Goal: Task Accomplishment & Management: Manage account settings

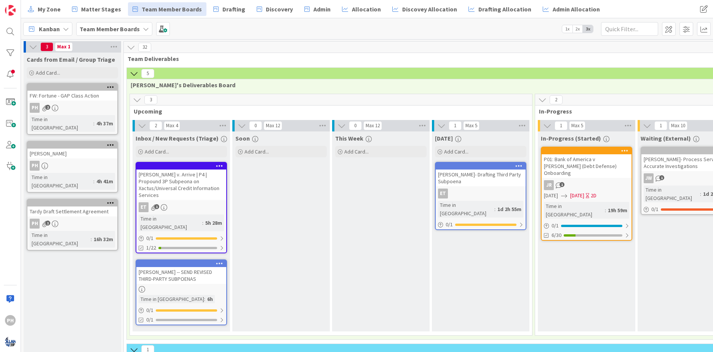
click at [136, 76] on icon at bounding box center [134, 73] width 8 height 8
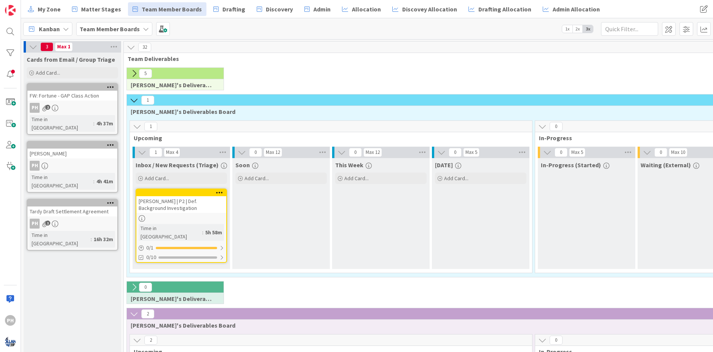
click at [136, 98] on icon at bounding box center [134, 100] width 8 height 8
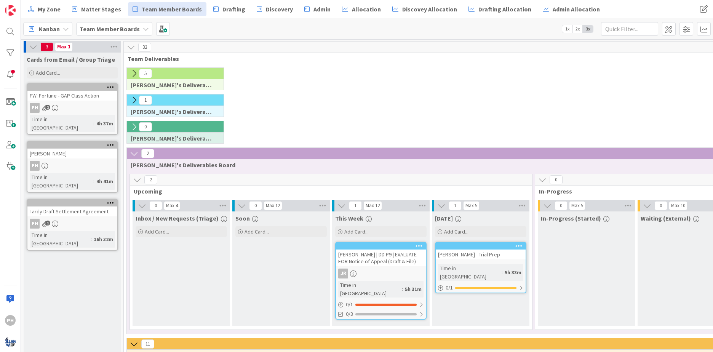
click at [133, 154] on icon at bounding box center [134, 153] width 8 height 8
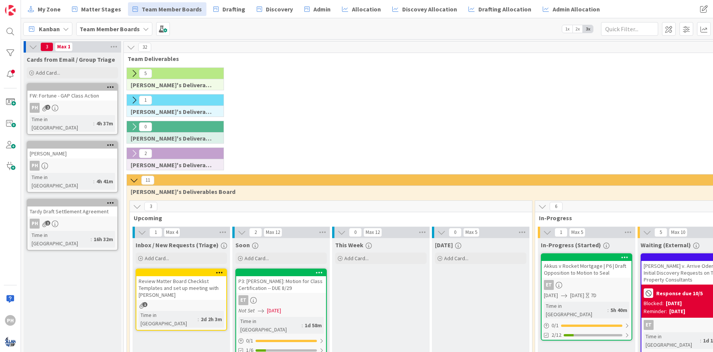
click at [135, 181] on icon at bounding box center [134, 180] width 8 height 8
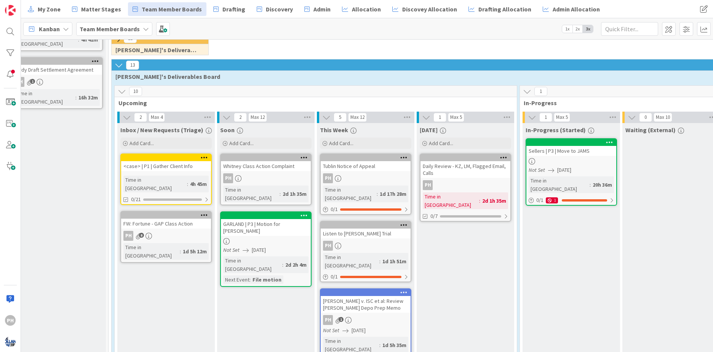
scroll to position [142, 0]
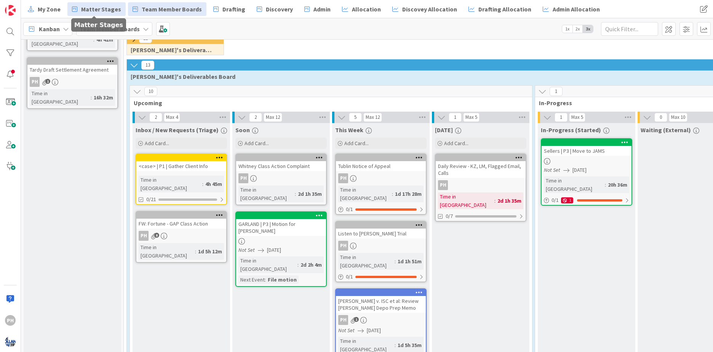
click at [108, 6] on span "Matter Stages" at bounding box center [101, 9] width 40 height 9
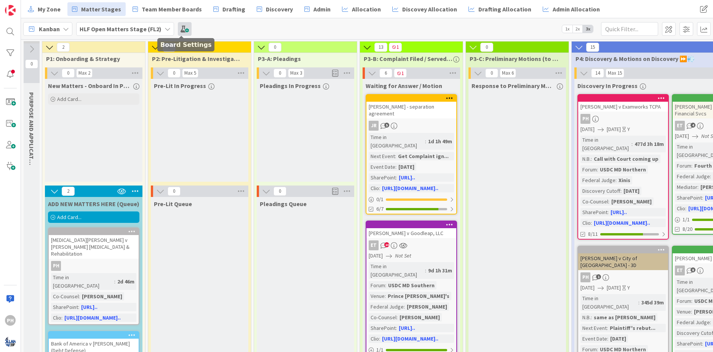
click at [184, 26] on span at bounding box center [185, 29] width 14 height 14
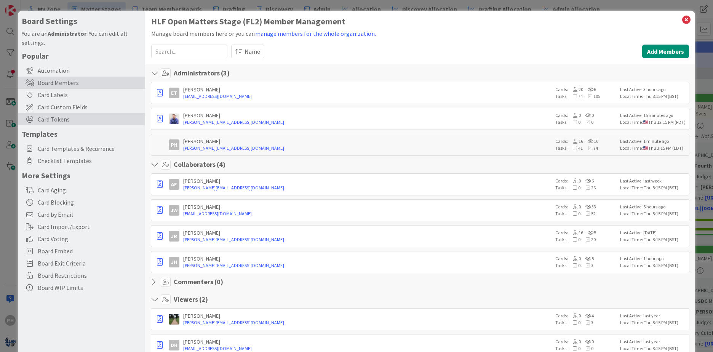
click at [59, 117] on span "Card Tokens" at bounding box center [90, 119] width 104 height 9
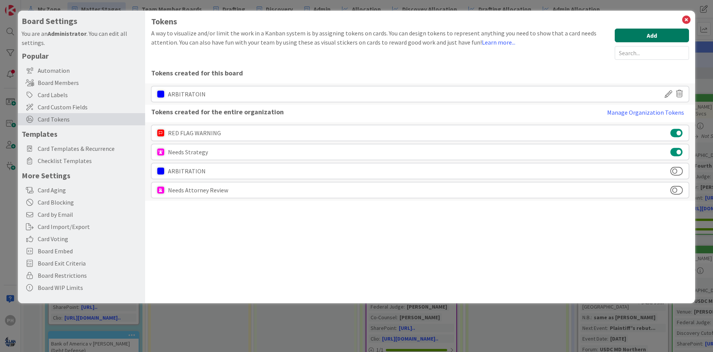
click at [649, 33] on button "Add" at bounding box center [652, 36] width 74 height 14
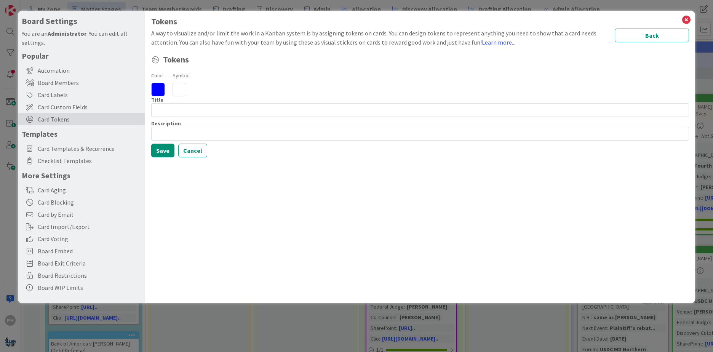
click at [182, 93] on icon at bounding box center [180, 90] width 14 height 14
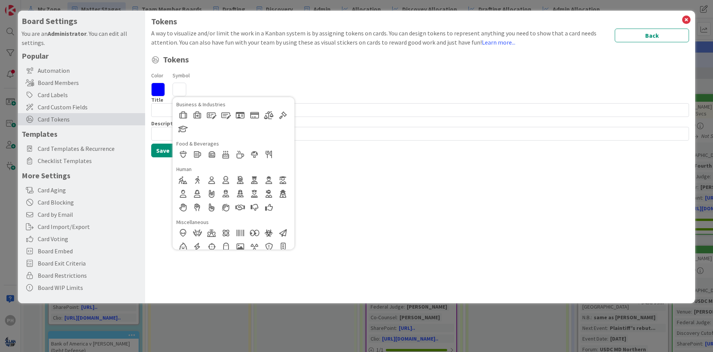
scroll to position [106, 0]
click at [182, 178] on div at bounding box center [183, 180] width 14 height 14
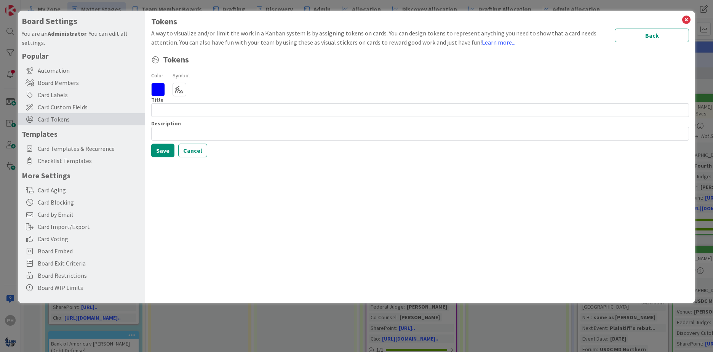
click at [159, 91] on icon at bounding box center [158, 90] width 14 height 14
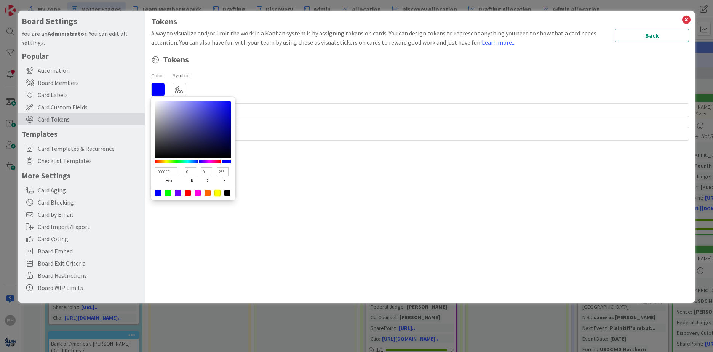
click at [216, 194] on div at bounding box center [218, 193] width 6 height 6
type input "FFFF00"
type input "255"
type input "0"
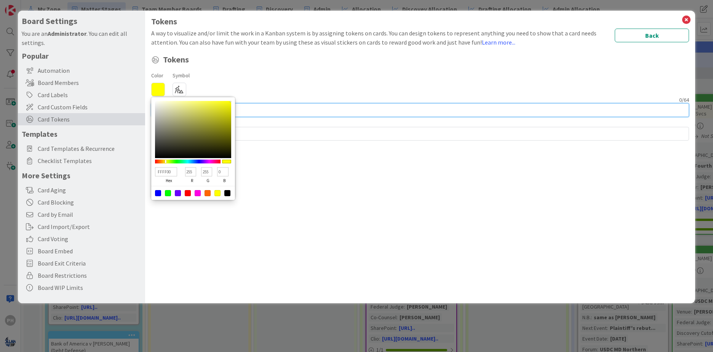
click at [259, 110] on input at bounding box center [420, 110] width 538 height 14
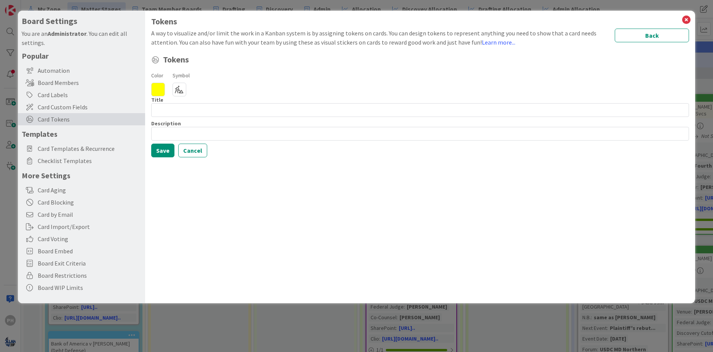
click at [156, 88] on icon at bounding box center [158, 90] width 14 height 14
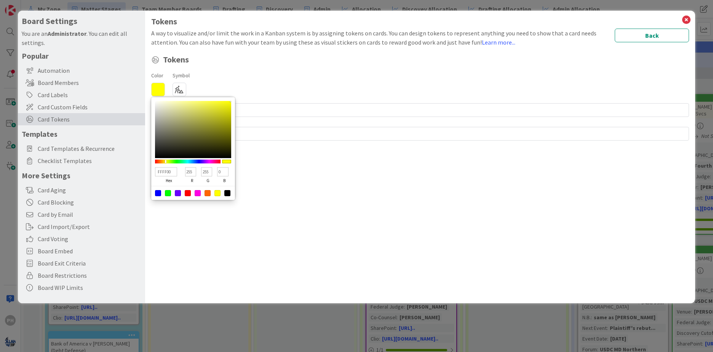
drag, startPoint x: 172, startPoint y: 173, endPoint x: 130, endPoint y: 172, distance: 41.6
click at [130, 172] on div "Board Settings You are an Administrator . You can edit all settings. Popular Au…" at bounding box center [357, 157] width 678 height 293
type input "FFFB00"
type input "251"
click at [166, 162] on div at bounding box center [166, 161] width 2 height 3
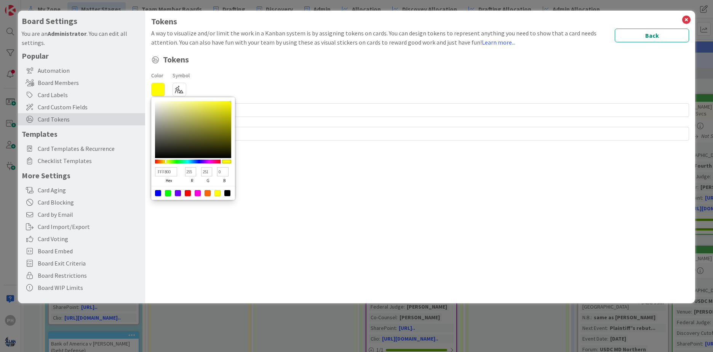
click at [218, 194] on div at bounding box center [218, 193] width 6 height 6
type input "FFFF00"
type input "255"
click at [158, 85] on icon at bounding box center [158, 90] width 14 height 14
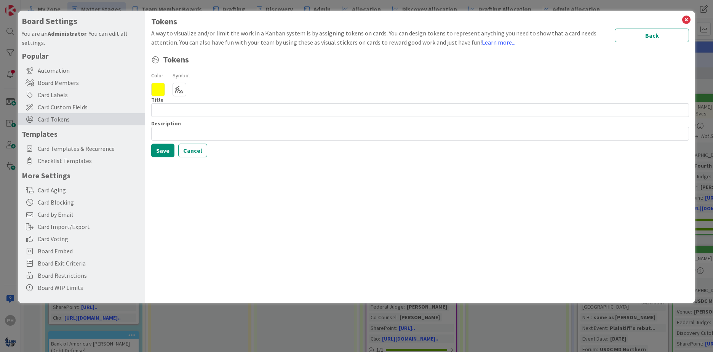
click at [158, 85] on icon at bounding box center [158, 90] width 14 height 14
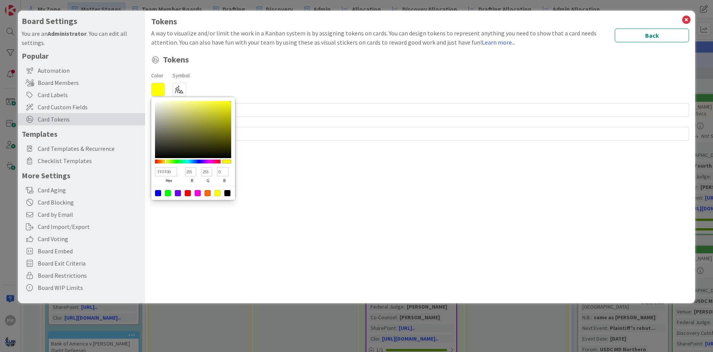
type input "FFFF03"
type input "3"
type input "FFFF10"
type input "16"
type input "FFFF19"
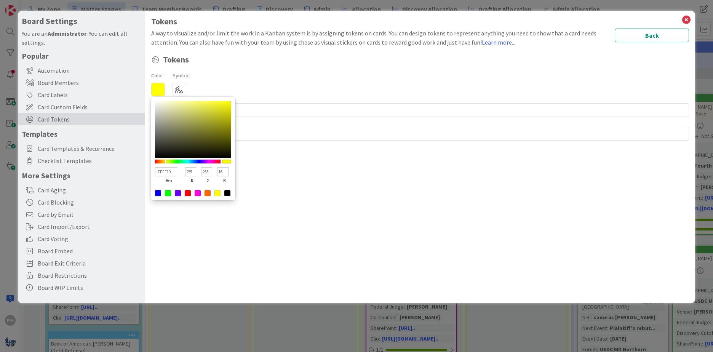
type input "25"
type input "FFFF20"
type input "32"
type input "FFFF35"
type input "53"
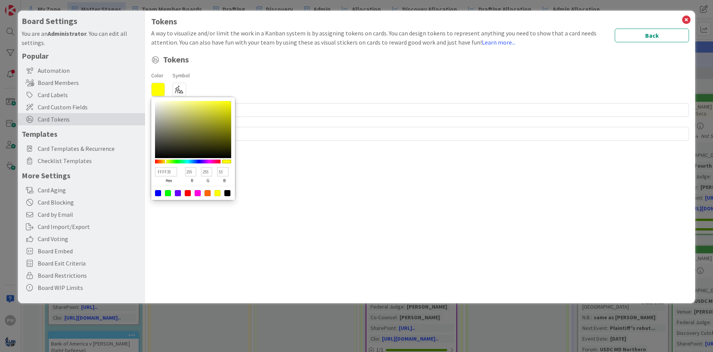
type input "FFFF49"
type input "73"
type input "FFFF4B"
type input "75"
type input "FFFF51"
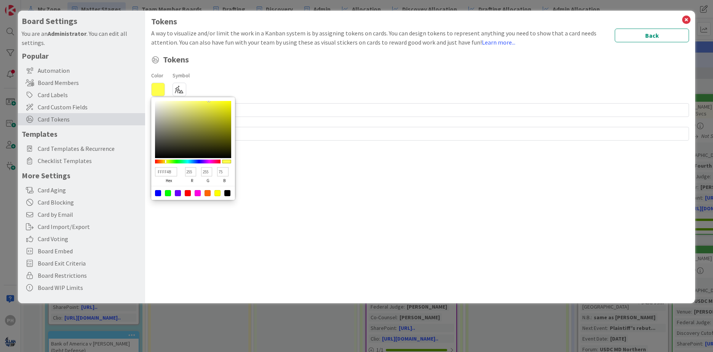
type input "81"
type input "FFFF5A"
type input "90"
type input "FFFF5F"
type input "95"
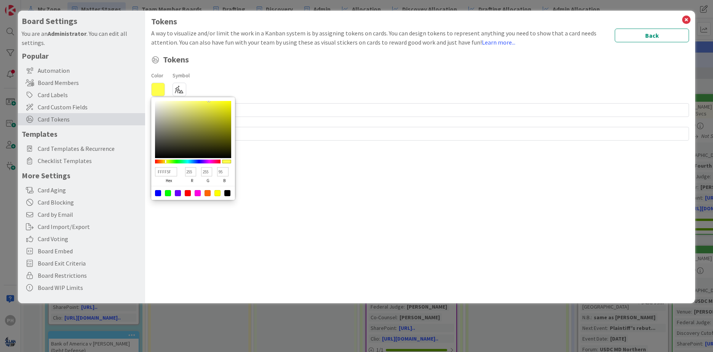
type input "FFFF66"
type input "102"
type input "FFFF74"
type input "116"
type input "FFFF7C"
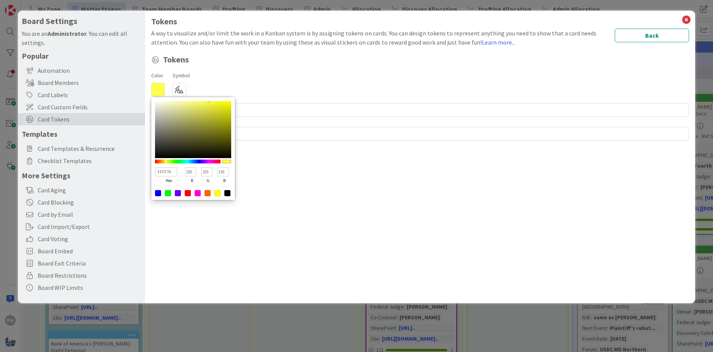
type input "124"
type input "FFFF80"
type input "128"
type input "FFFF81"
type input "129"
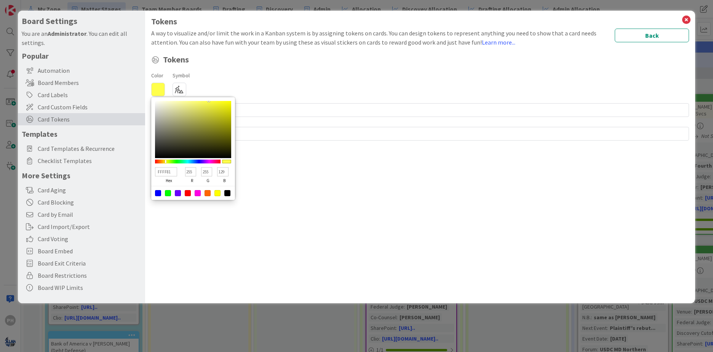
type input "FFFF82"
type input "130"
type input "FFFF84"
type input "132"
type input "FFFF85"
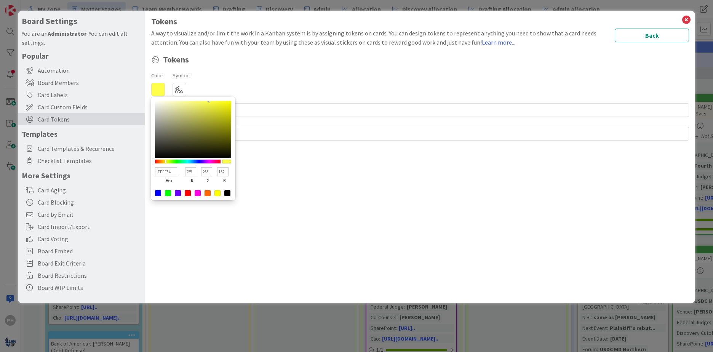
type input "133"
type input "FFFF87"
type input "135"
type input "FFFF89"
type input "137"
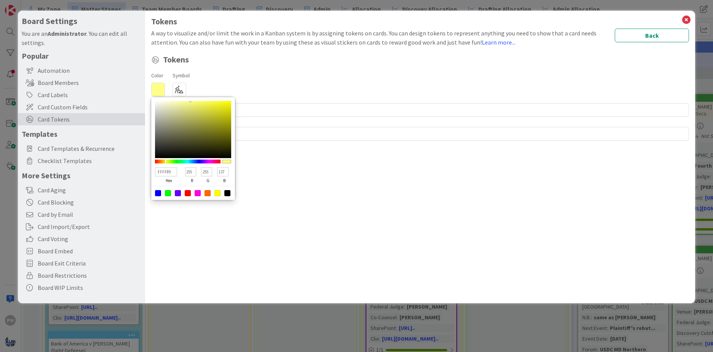
type input "FFFF88"
type input "136"
type input "FFFF87"
type input "135"
type input "FFFF84"
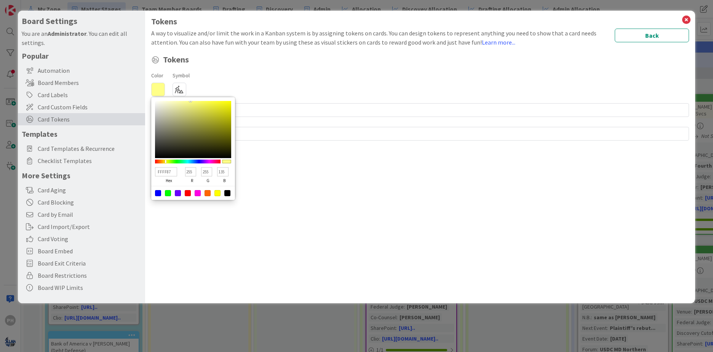
type input "132"
type input "FFFF80"
type input "128"
type input "FFFF7C"
type input "124"
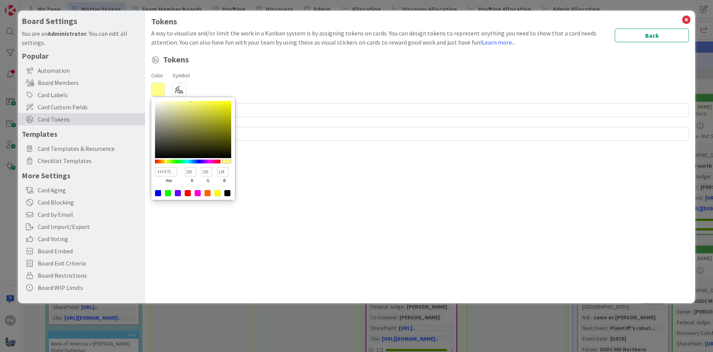
type input "FFFF79"
type input "121"
type input "FFFF6D"
type input "109"
type input "FFFF6A"
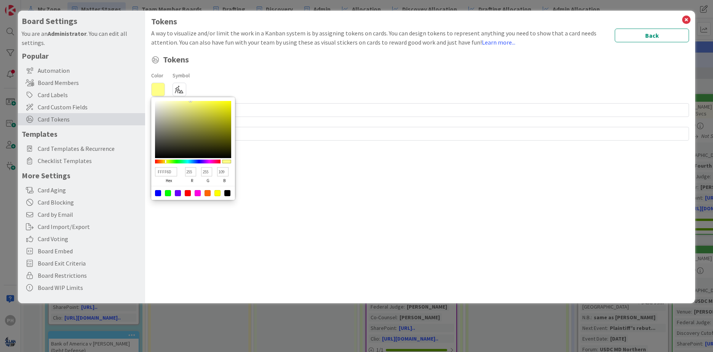
type input "106"
type input "FFFF67"
type input "103"
type input "FFFF65"
type input "101"
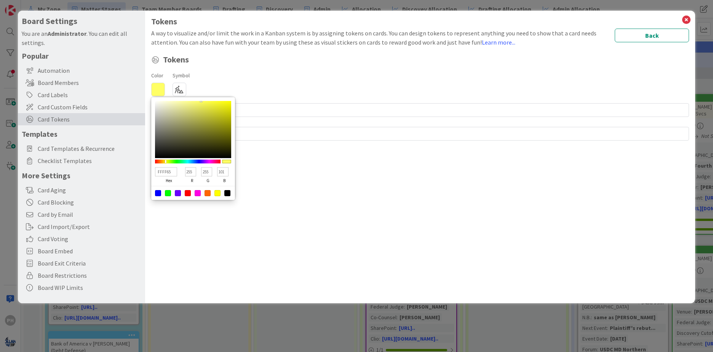
type input "FFFF64"
type input "100"
type input "FFFF65"
type input "101"
type input "FFFF66"
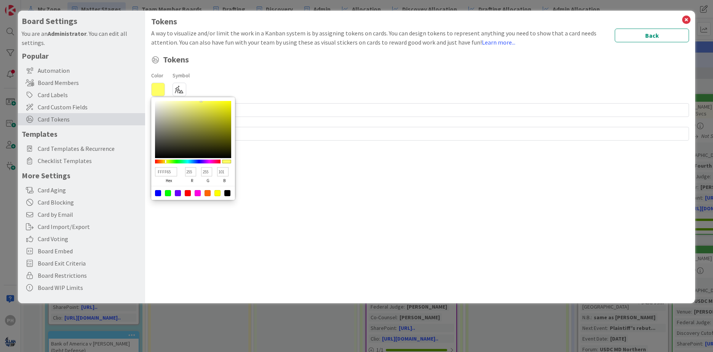
type input "102"
type input "FFFF68"
type input "104"
type input "FFFF6A"
type input "106"
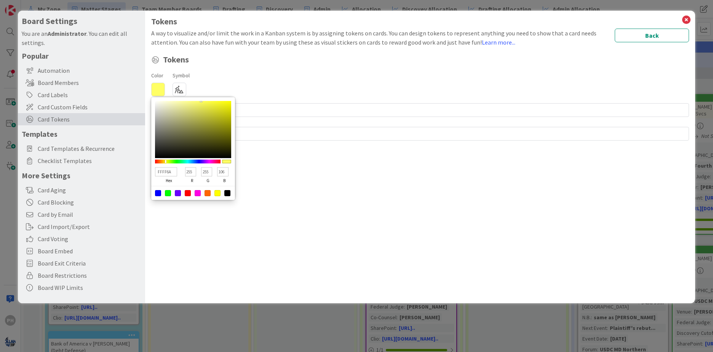
type input "FFFF6E"
type input "110"
drag, startPoint x: 226, startPoint y: 177, endPoint x: 271, endPoint y: 177, distance: 44.2
click at [271, 177] on div "Tokens A way to visualize and/or limit the work in a Kanban system is by assign…" at bounding box center [420, 157] width 550 height 293
type input "FFF86E"
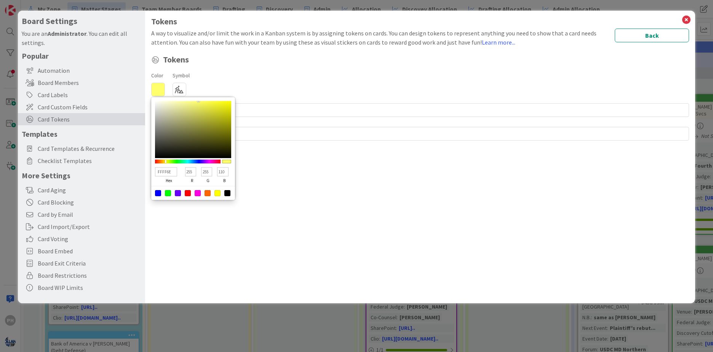
type input "248"
click at [165, 160] on div at bounding box center [188, 162] width 66 height 4
type input "FF6EB4"
type input "110"
type input "180"
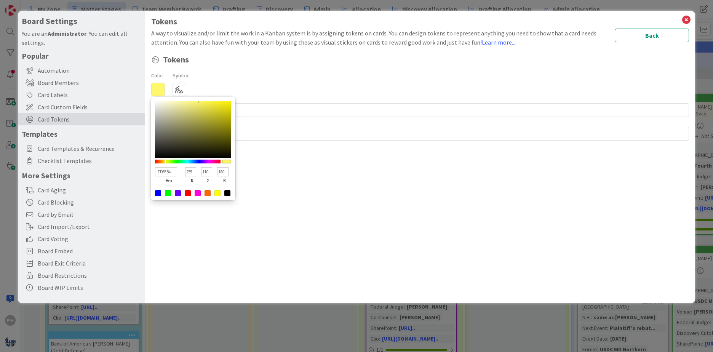
click at [215, 160] on div at bounding box center [188, 162] width 66 height 4
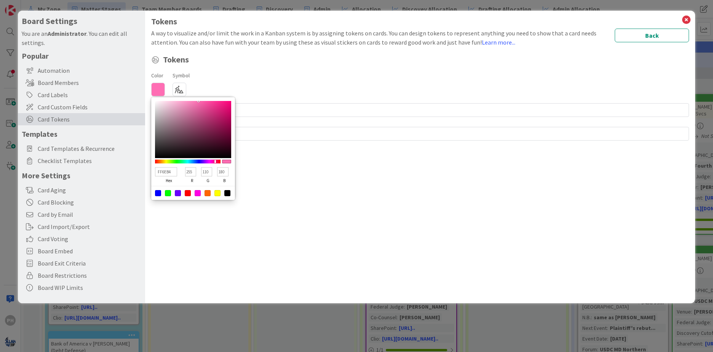
type input "6EADFF"
type input "110"
type input "173"
type input "255"
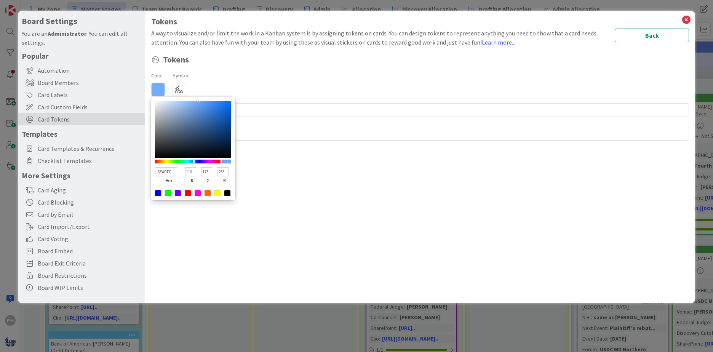
click at [194, 161] on div at bounding box center [188, 162] width 66 height 4
type input "6ED0FF"
type input "208"
click at [191, 160] on div at bounding box center [188, 162] width 66 height 4
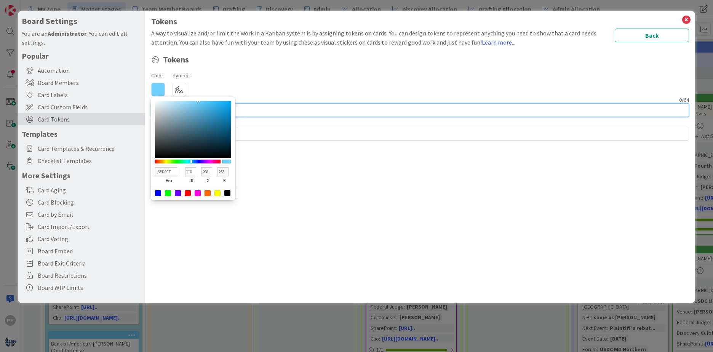
click at [255, 109] on input at bounding box center [420, 110] width 538 height 14
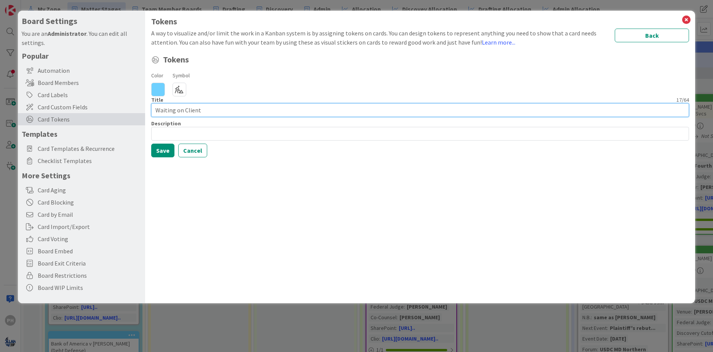
type input "Waiting on Client"
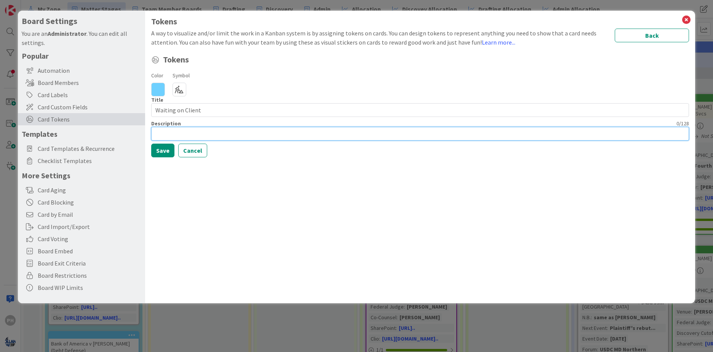
click at [189, 133] on input at bounding box center [420, 134] width 538 height 14
click at [162, 151] on button "Save" at bounding box center [162, 151] width 23 height 14
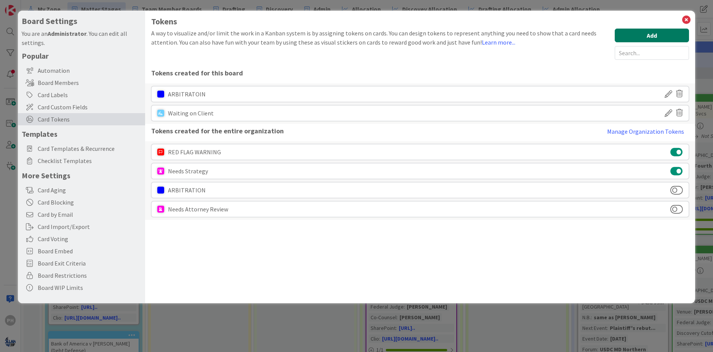
click at [624, 29] on button "Add" at bounding box center [652, 36] width 74 height 14
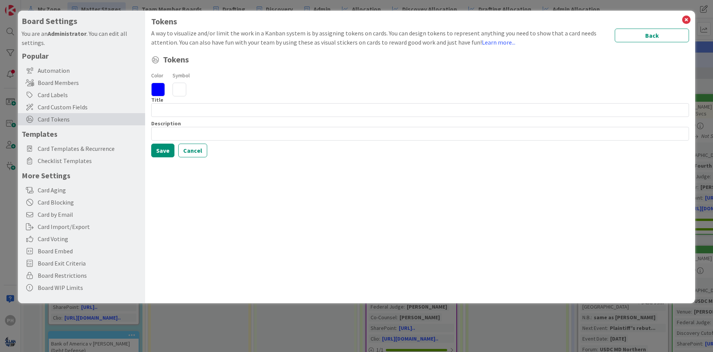
click at [179, 88] on icon at bounding box center [180, 90] width 14 height 14
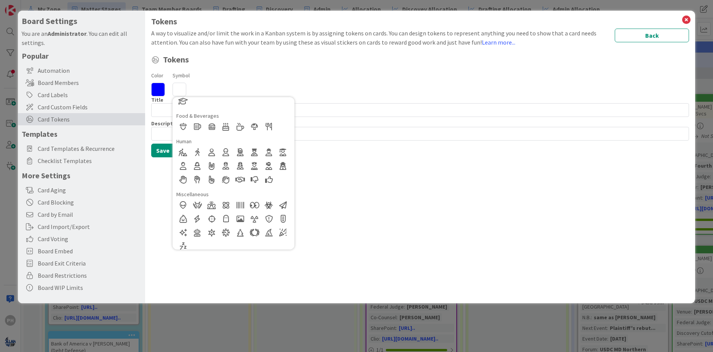
scroll to position [134, 0]
click at [284, 164] on div at bounding box center [283, 166] width 14 height 14
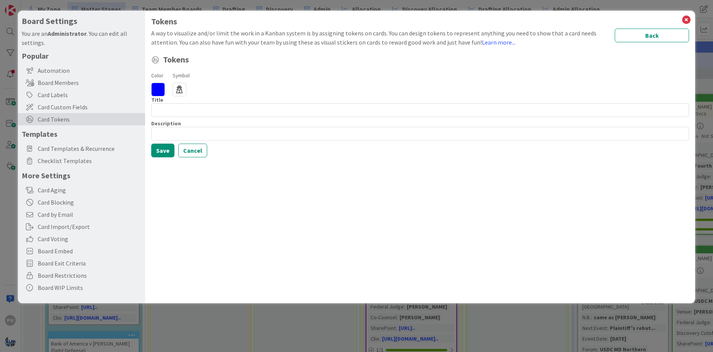
click at [157, 87] on icon at bounding box center [158, 90] width 14 height 14
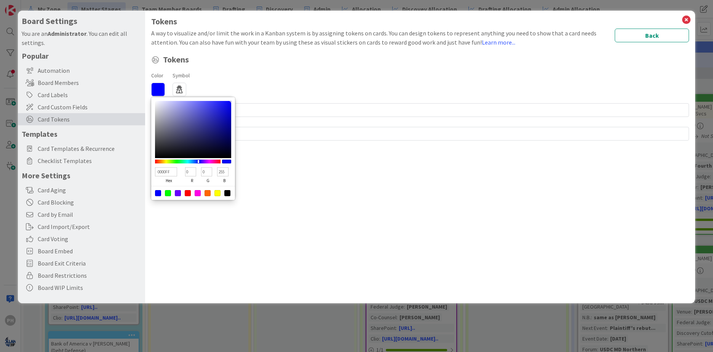
type input "00FFC3"
type input "255"
type input "195"
click at [185, 161] on div at bounding box center [188, 162] width 66 height 4
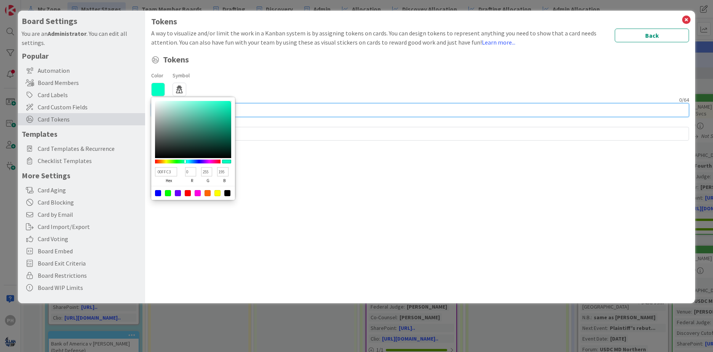
click at [256, 110] on input at bounding box center [420, 110] width 538 height 14
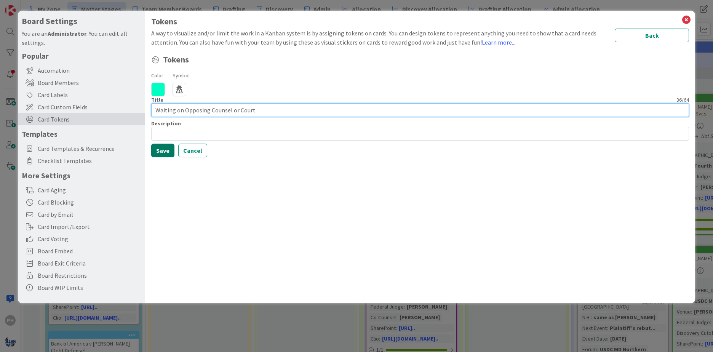
type input "Waiting on Opposing Counsel or Court"
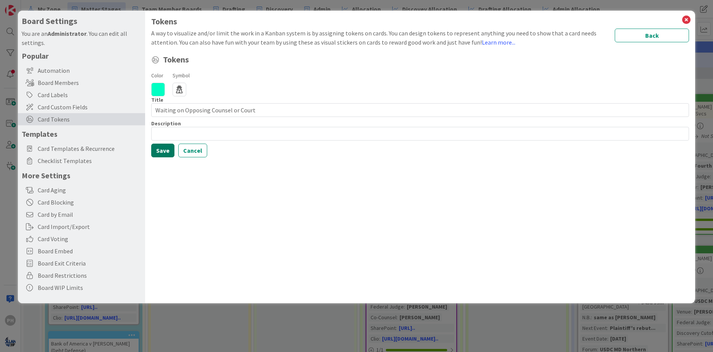
click at [163, 151] on button "Save" at bounding box center [162, 151] width 23 height 14
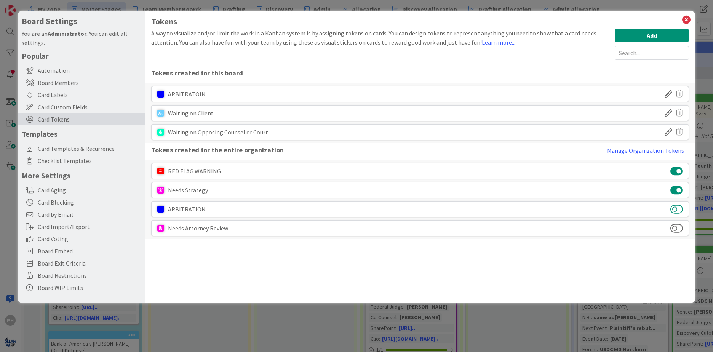
click at [677, 208] on button at bounding box center [677, 209] width 13 height 10
click at [659, 151] on button "Manage Organization Tokens" at bounding box center [646, 150] width 87 height 15
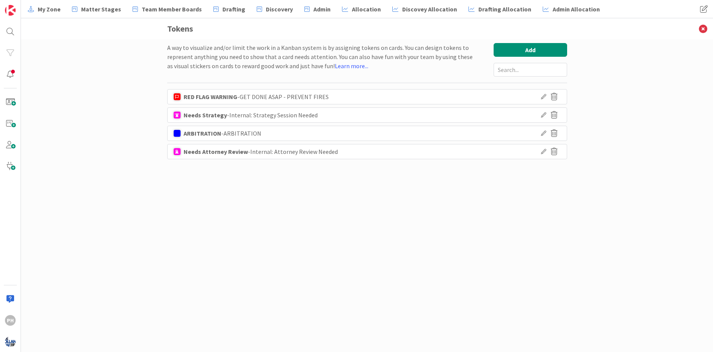
click at [542, 149] on icon at bounding box center [543, 151] width 5 height 5
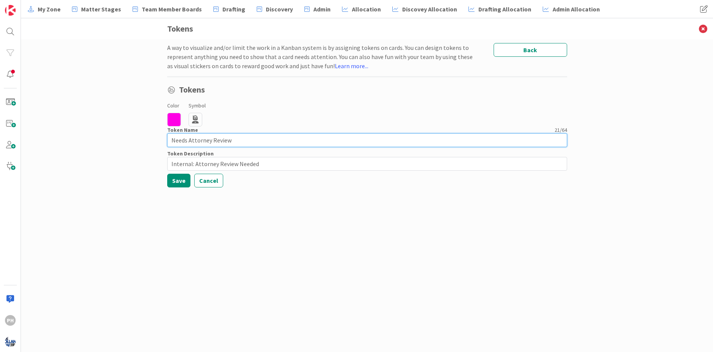
drag, startPoint x: 238, startPoint y: 138, endPoint x: 149, endPoint y: 134, distance: 88.9
click at [149, 134] on div "A way to visualize and/or limit the work in a Kanban system is by assigning tok…" at bounding box center [367, 195] width 693 height 313
click at [189, 139] on input "Needs Attorney Review" at bounding box center [367, 140] width 400 height 14
drag, startPoint x: 236, startPoint y: 142, endPoint x: 189, endPoint y: 141, distance: 46.1
click at [189, 141] on input "Needs Attorney Review" at bounding box center [367, 140] width 400 height 14
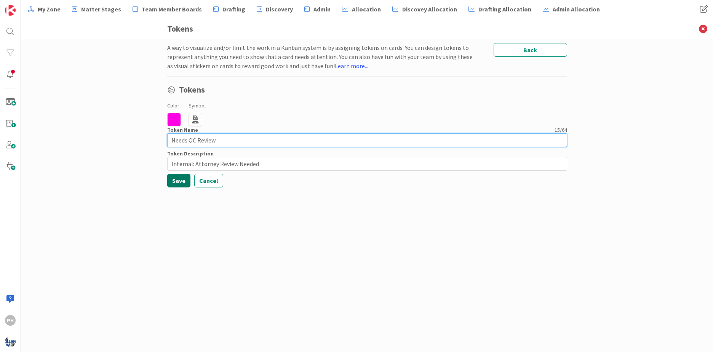
type input "Needs QC Review"
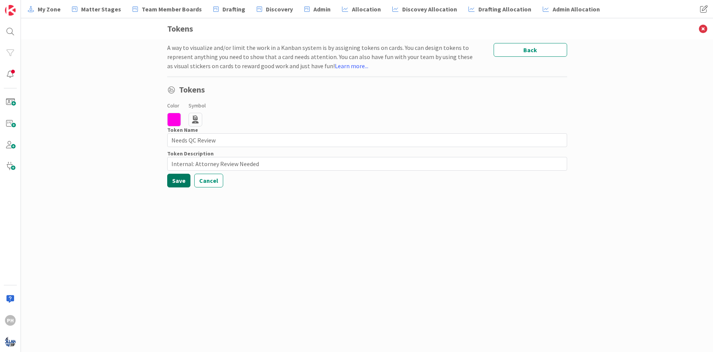
click at [175, 182] on button "Save" at bounding box center [178, 181] width 23 height 14
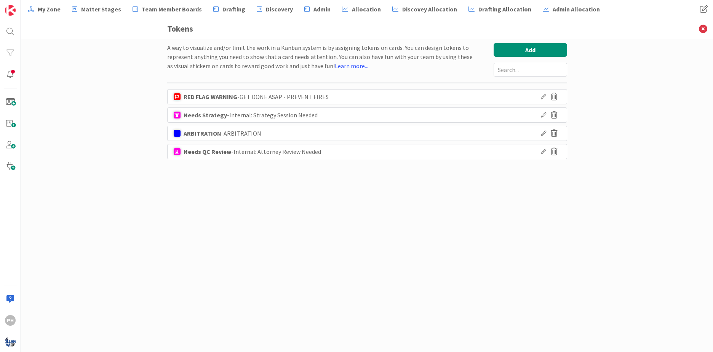
click at [543, 152] on icon at bounding box center [543, 151] width 5 height 5
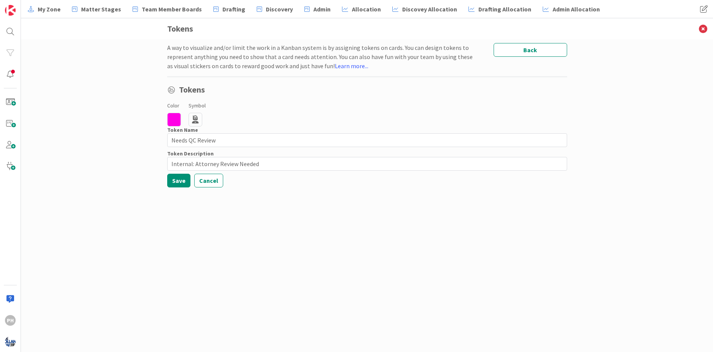
click at [173, 119] on icon at bounding box center [174, 120] width 14 height 14
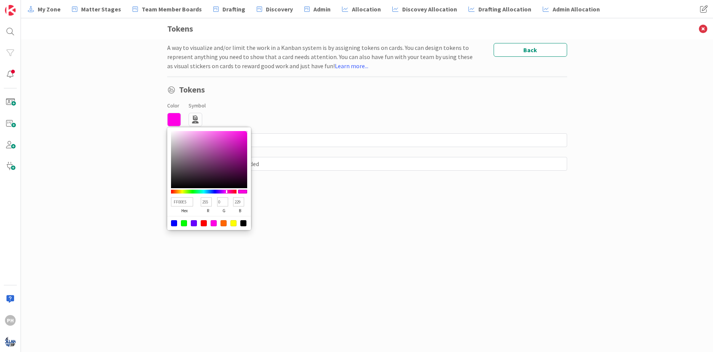
click at [232, 222] on div at bounding box center [234, 223] width 6 height 6
type input "FFFF00"
type input "255"
type input "0"
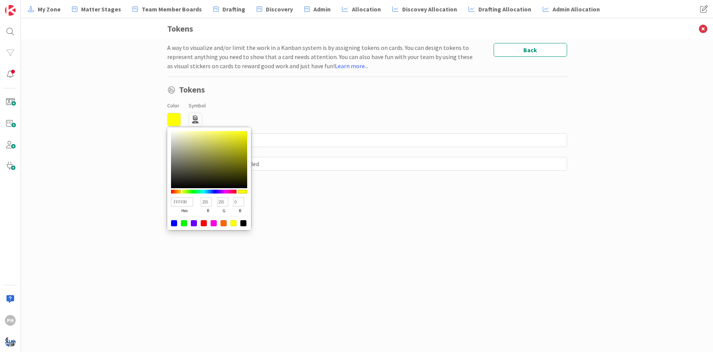
click at [128, 187] on div "A way to visualize and/or limit the work in a Kanban system is by assigning tok…" at bounding box center [367, 195] width 693 height 313
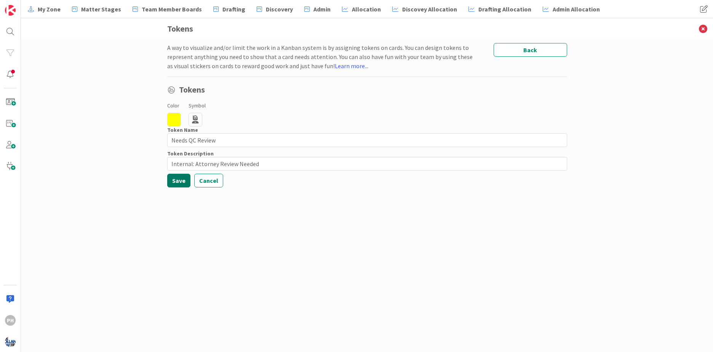
click at [175, 177] on button "Save" at bounding box center [178, 181] width 23 height 14
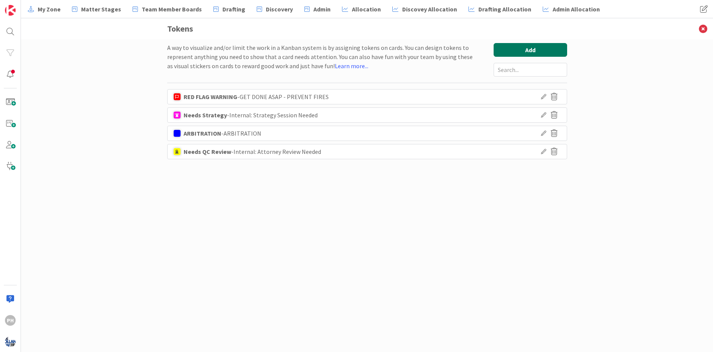
click at [506, 46] on button "Add" at bounding box center [531, 50] width 74 height 14
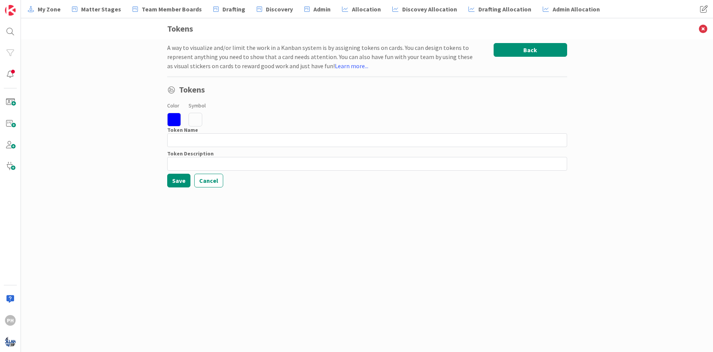
click at [505, 53] on button "Back" at bounding box center [531, 50] width 74 height 14
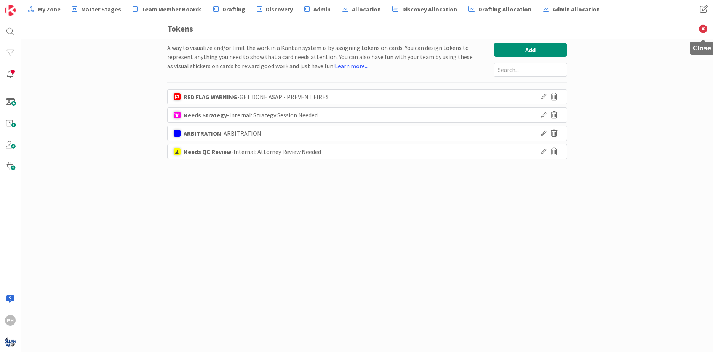
click at [703, 27] on icon at bounding box center [704, 28] width 20 height 21
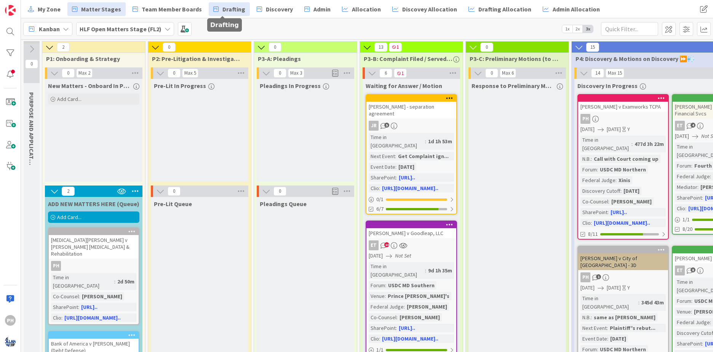
click at [226, 9] on span "Drafting" at bounding box center [234, 9] width 23 height 9
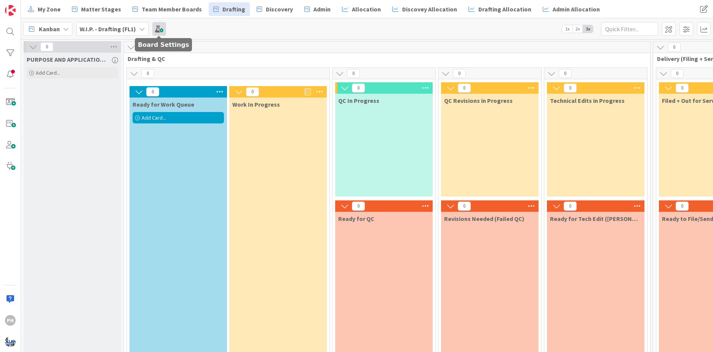
click at [158, 30] on span at bounding box center [159, 29] width 14 height 14
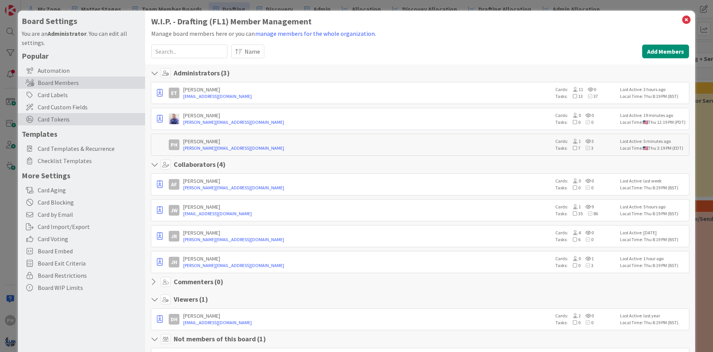
click at [67, 116] on span "Card Tokens" at bounding box center [90, 119] width 104 height 9
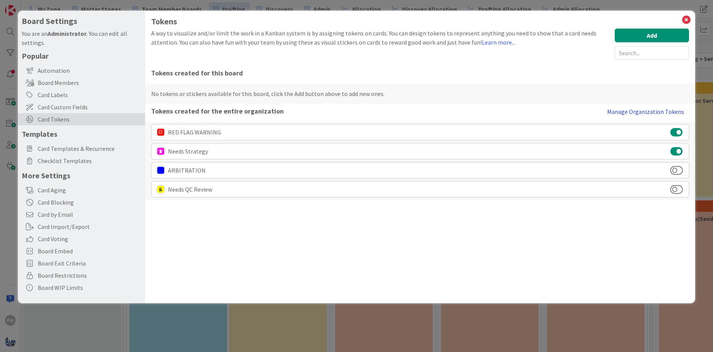
click at [640, 112] on button "Manage Organization Tokens" at bounding box center [646, 111] width 87 height 15
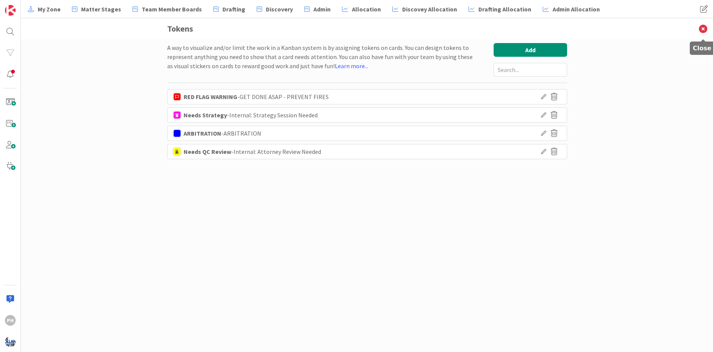
click at [704, 29] on icon at bounding box center [704, 28] width 20 height 21
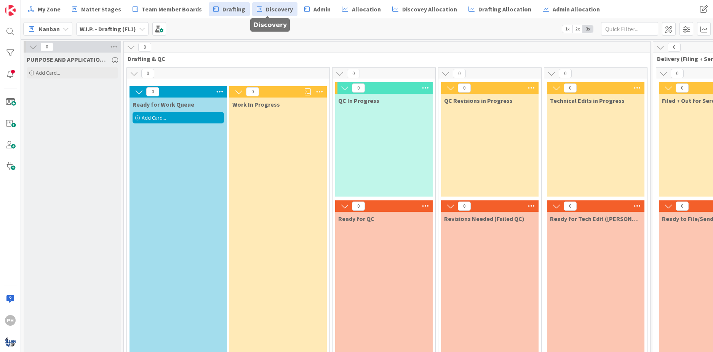
click at [270, 8] on span "Discovery" at bounding box center [279, 9] width 27 height 9
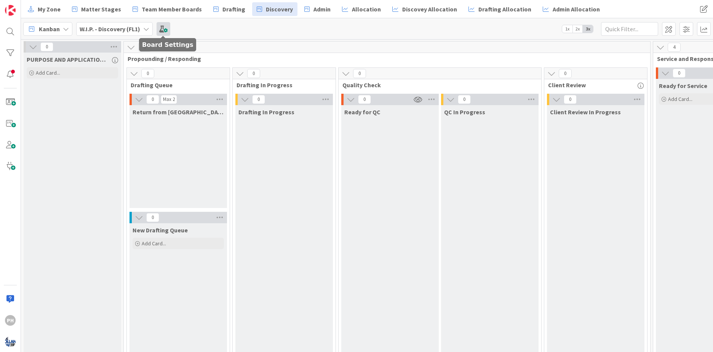
click at [162, 29] on span at bounding box center [164, 29] width 14 height 14
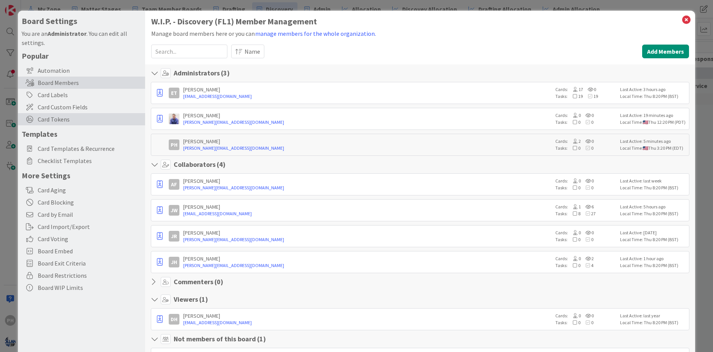
click at [63, 118] on span "Card Tokens" at bounding box center [90, 119] width 104 height 9
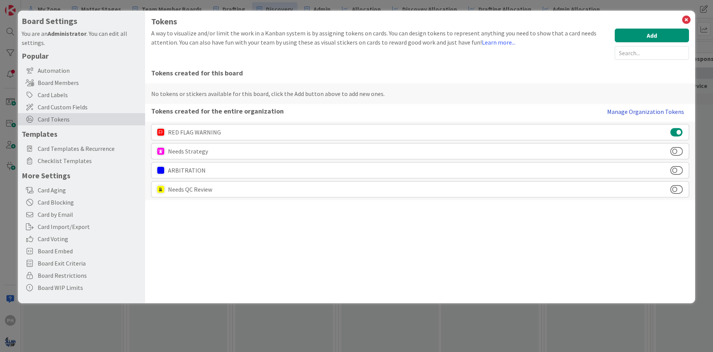
click at [653, 111] on button "Manage Organization Tokens" at bounding box center [646, 111] width 87 height 15
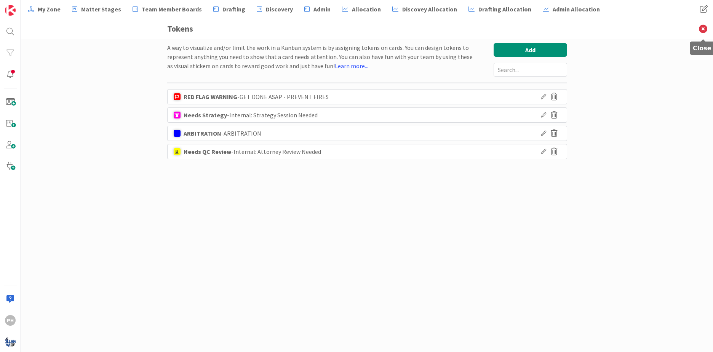
click at [704, 26] on icon at bounding box center [704, 28] width 20 height 21
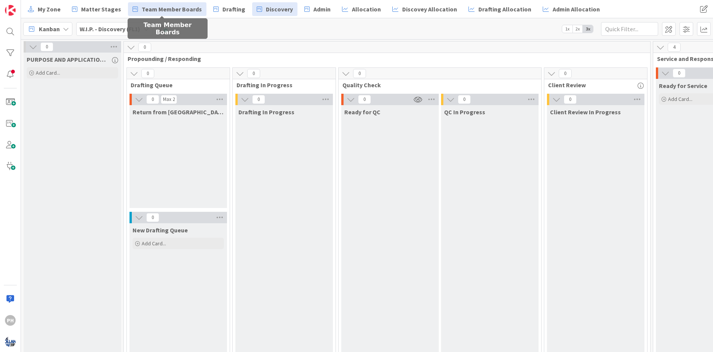
click at [179, 12] on span "Team Member Boards" at bounding box center [172, 9] width 60 height 9
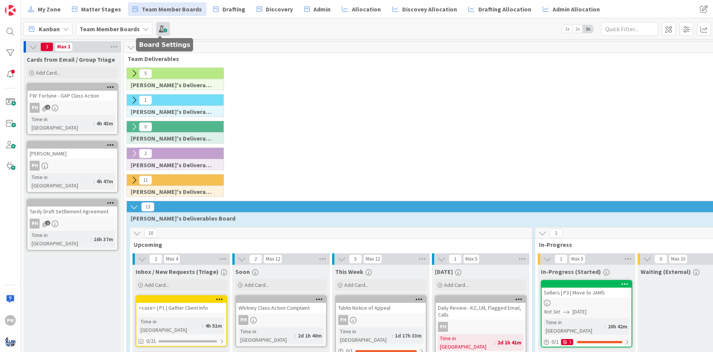
click at [162, 29] on span at bounding box center [163, 29] width 14 height 14
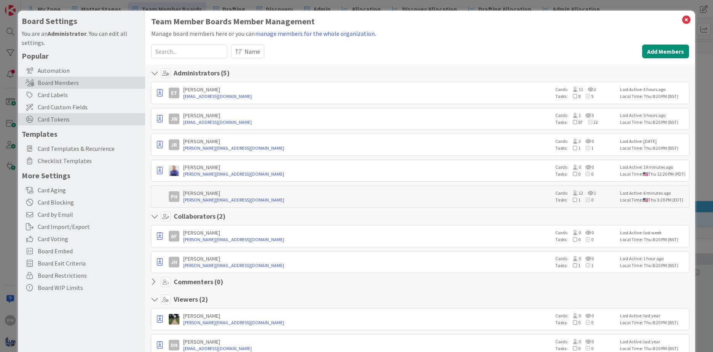
click at [80, 122] on span "Card Tokens" at bounding box center [90, 119] width 104 height 9
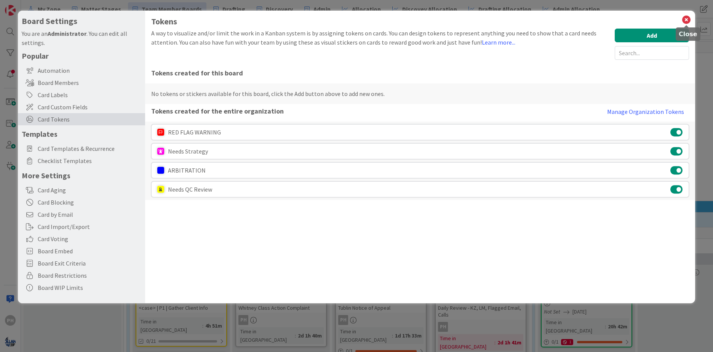
click at [687, 16] on icon at bounding box center [687, 19] width 10 height 11
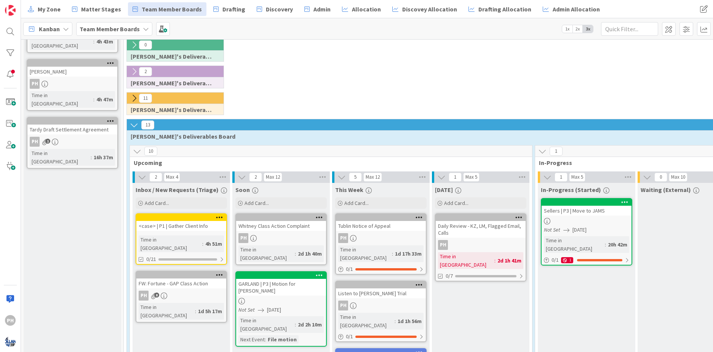
scroll to position [0, 6]
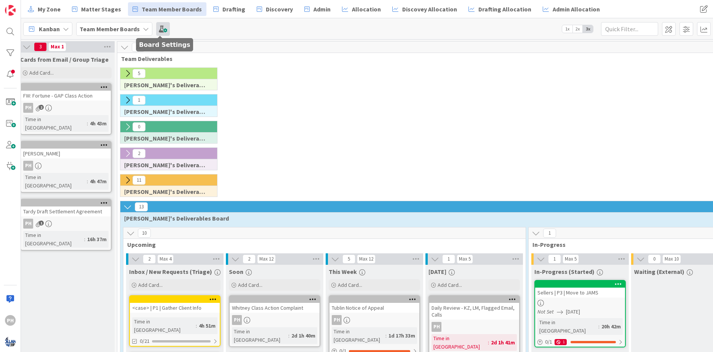
click at [162, 27] on span at bounding box center [163, 29] width 14 height 14
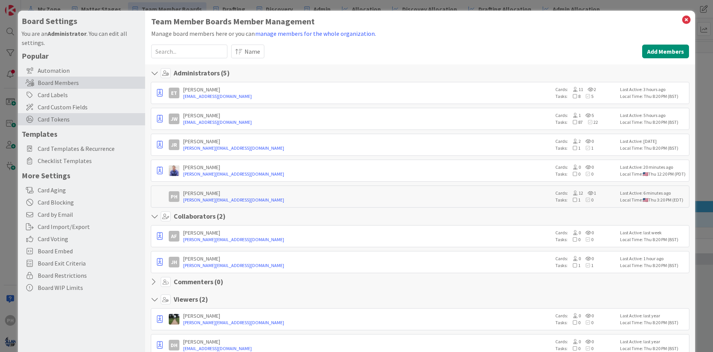
click at [54, 120] on span "Card Tokens" at bounding box center [90, 119] width 104 height 9
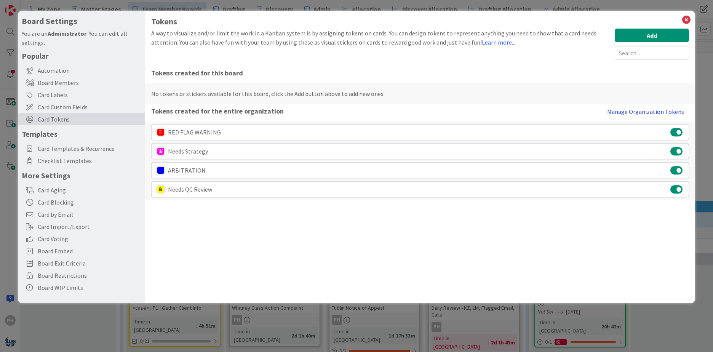
click at [627, 110] on button "Manage Organization Tokens" at bounding box center [646, 111] width 87 height 15
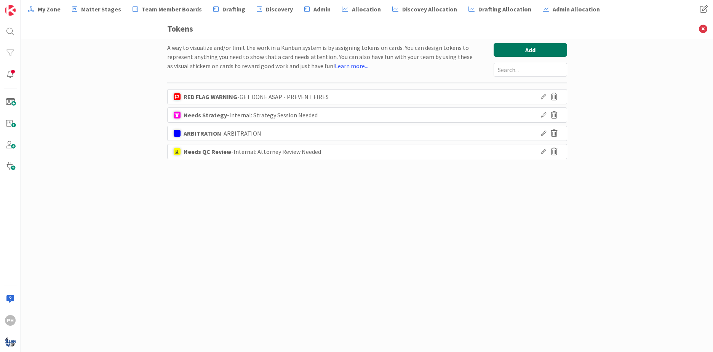
click at [556, 51] on button "Add" at bounding box center [531, 50] width 74 height 14
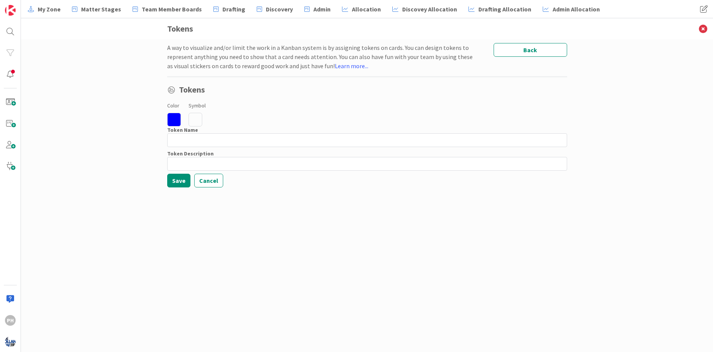
click at [195, 118] on icon at bounding box center [196, 120] width 14 height 14
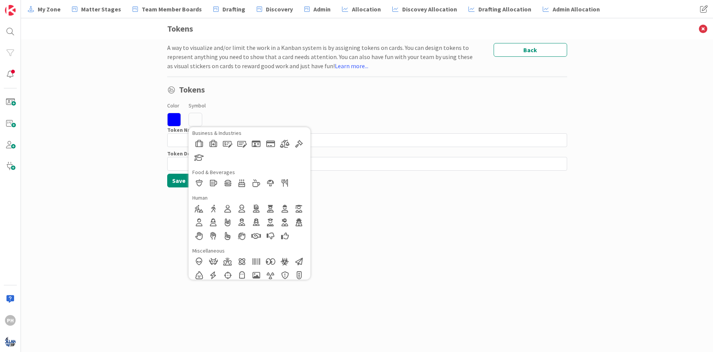
scroll to position [107, 0]
click at [199, 207] on div at bounding box center [199, 209] width 14 height 14
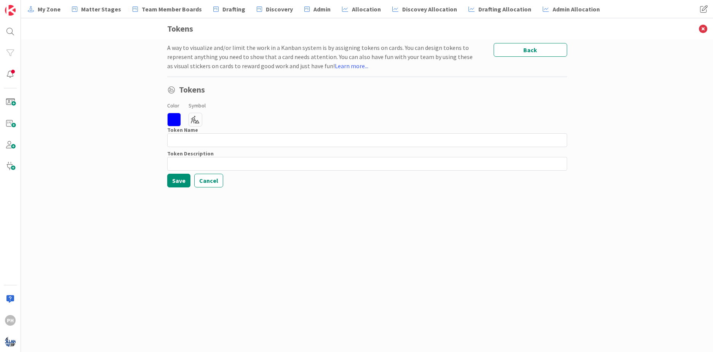
click at [176, 119] on icon at bounding box center [174, 120] width 14 height 14
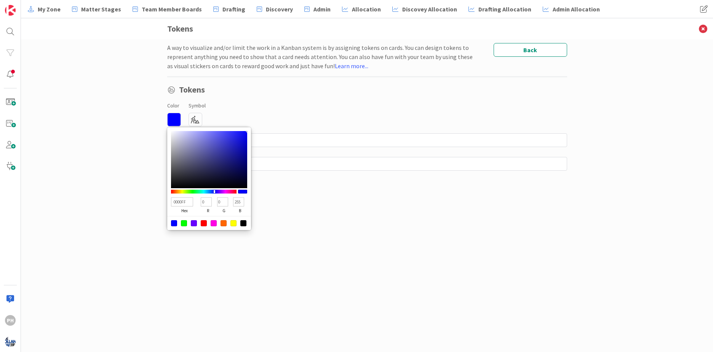
type input "FFD100"
type input "255"
type input "209"
type input "0"
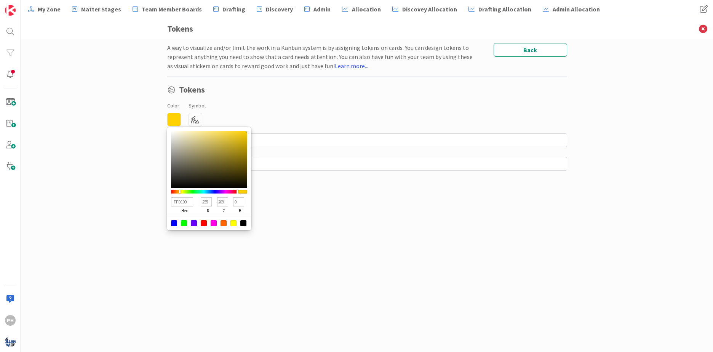
click at [180, 191] on div at bounding box center [204, 192] width 66 height 4
type input "FF9300"
type input "147"
click at [177, 191] on div at bounding box center [204, 192] width 66 height 4
type input "FF4300"
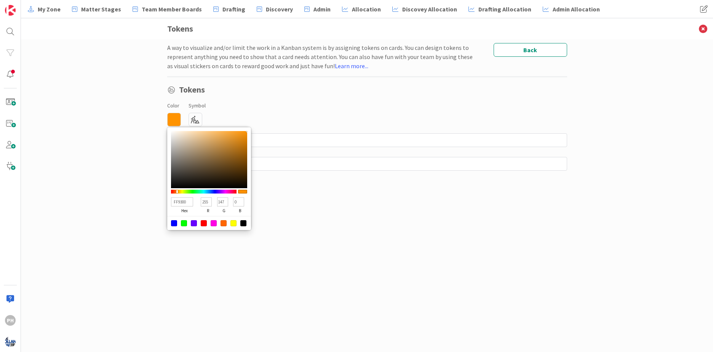
type input "67"
click at [174, 190] on div at bounding box center [204, 192] width 66 height 4
type input "FF5500"
type input "85"
click at [175, 190] on div at bounding box center [174, 191] width 2 height 3
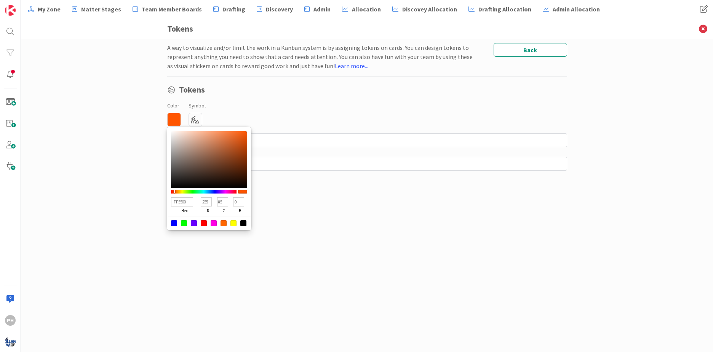
type input "FF6600"
type input "102"
click at [175, 190] on div at bounding box center [176, 191] width 2 height 3
click at [266, 161] on input at bounding box center [367, 164] width 400 height 14
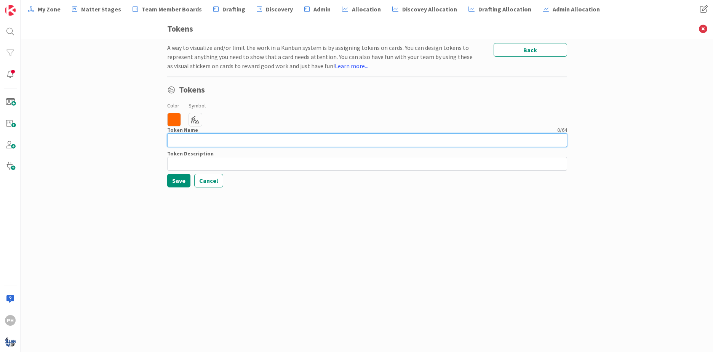
click at [245, 138] on input at bounding box center [367, 140] width 400 height 14
type input "H"
type input "Stuck"
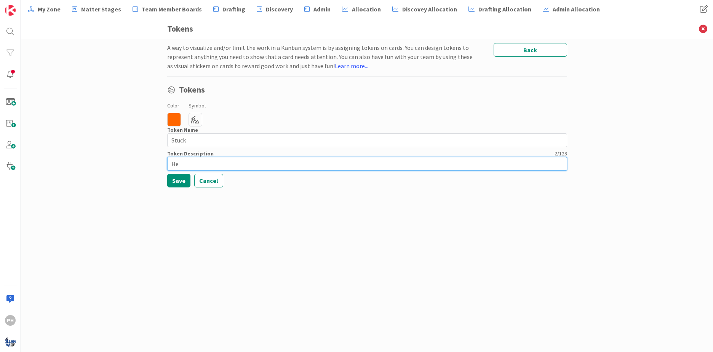
type input "H"
type input "Someone please help me. I am stuck."
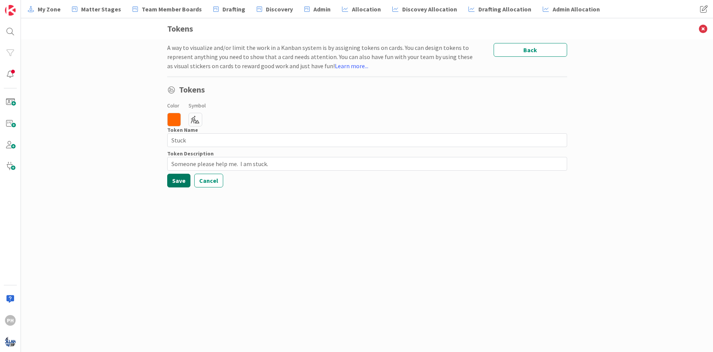
click at [171, 180] on button "Save" at bounding box center [178, 181] width 23 height 14
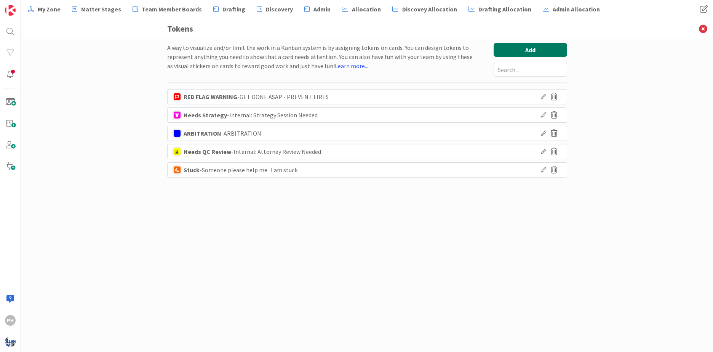
click at [506, 48] on button "Add" at bounding box center [531, 50] width 74 height 14
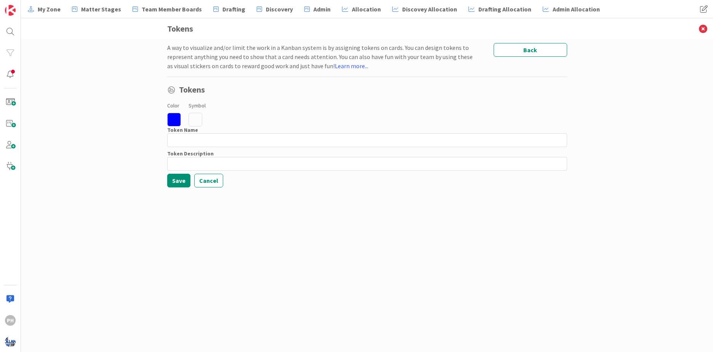
click at [197, 118] on icon at bounding box center [196, 120] width 14 height 14
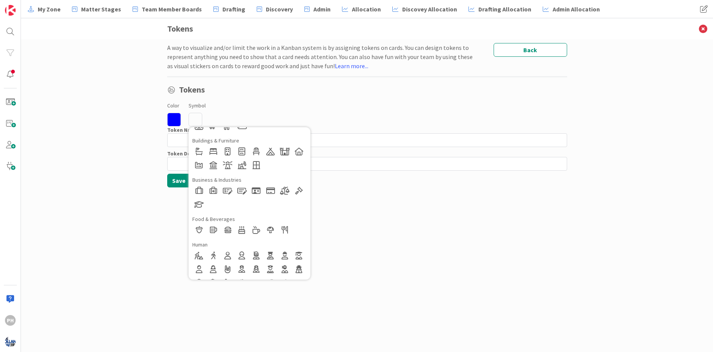
scroll to position [61, 0]
click at [284, 189] on div at bounding box center [285, 190] width 14 height 14
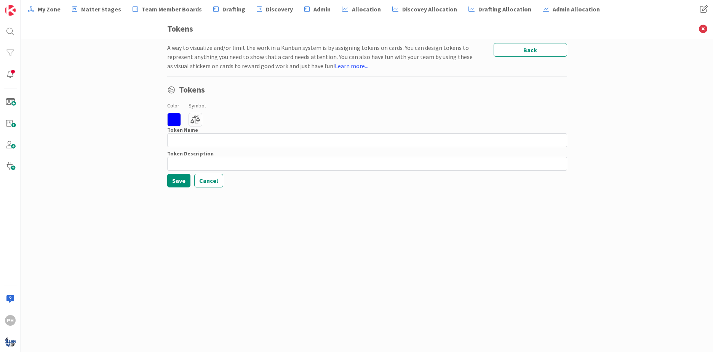
click at [176, 117] on icon at bounding box center [174, 120] width 14 height 14
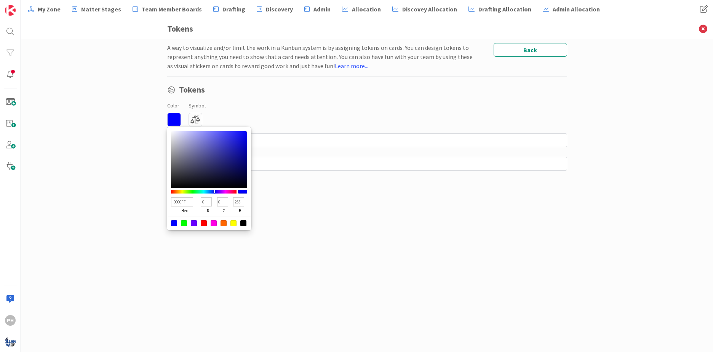
click at [197, 189] on div at bounding box center [204, 191] width 66 height 7
type input "00FF63"
type input "255"
type input "99"
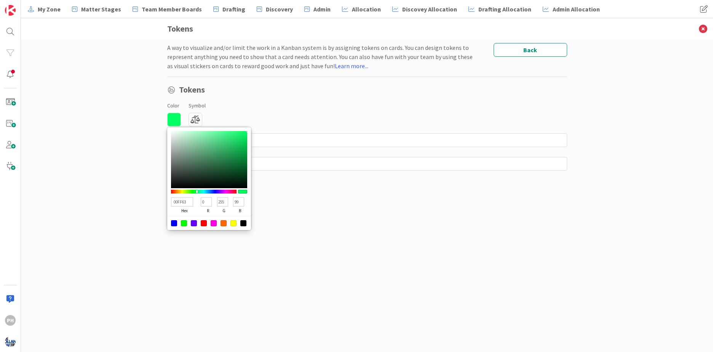
click at [197, 191] on div at bounding box center [204, 192] width 66 height 4
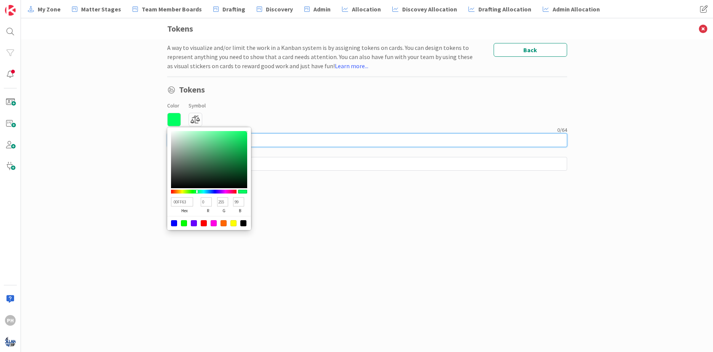
click at [267, 139] on input at bounding box center [367, 140] width 400 height 14
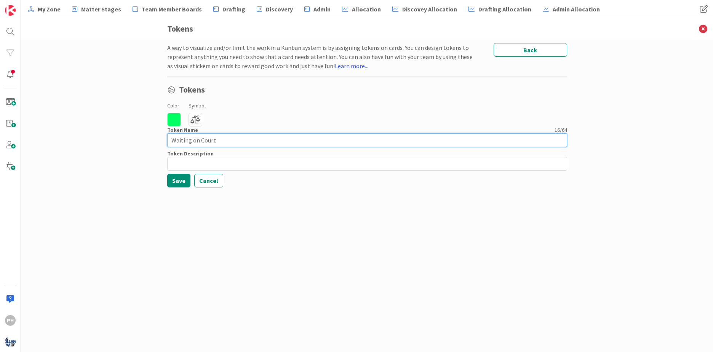
type input "Waiting on Court"
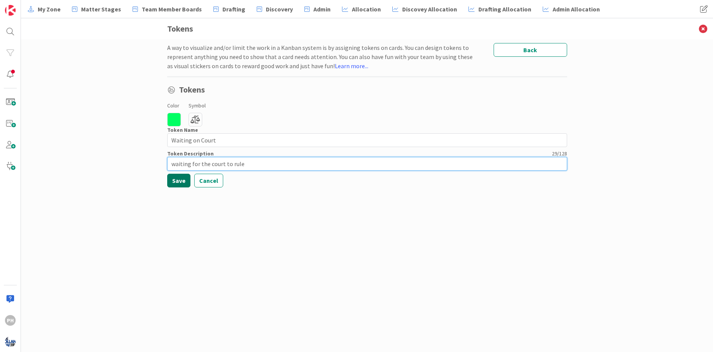
type input "waiting for the court to rule"
click at [176, 176] on button "Save" at bounding box center [178, 181] width 23 height 14
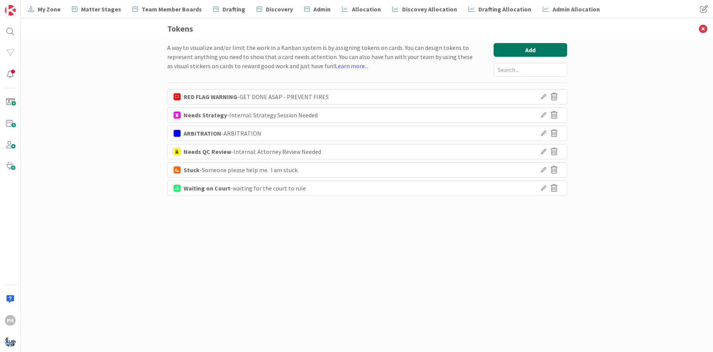
click at [511, 48] on button "Add" at bounding box center [531, 50] width 74 height 14
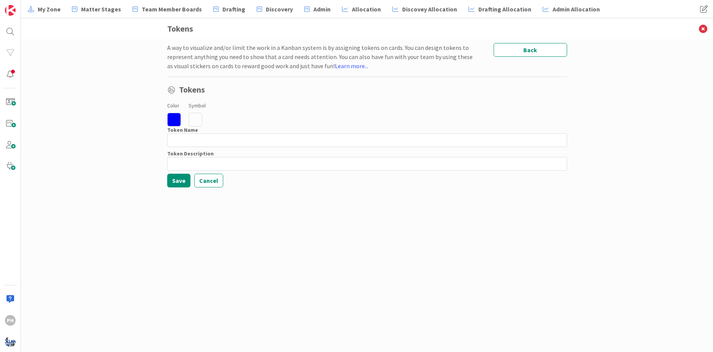
click at [196, 118] on icon at bounding box center [196, 120] width 14 height 14
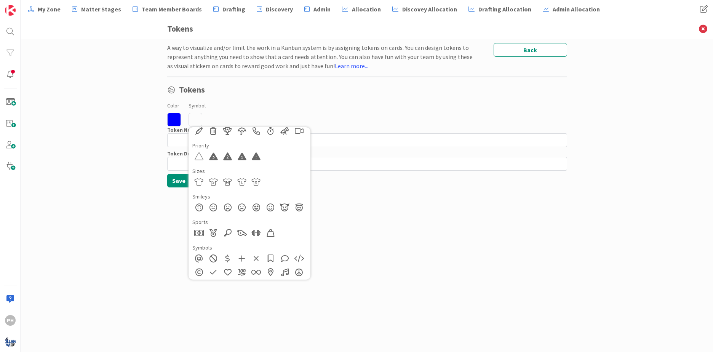
scroll to position [443, 0]
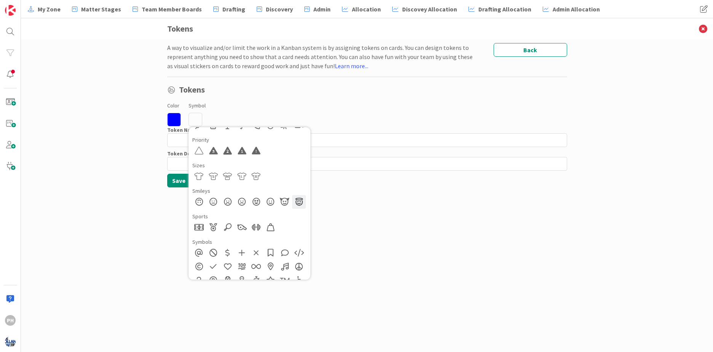
click at [300, 201] on div at bounding box center [299, 202] width 14 height 14
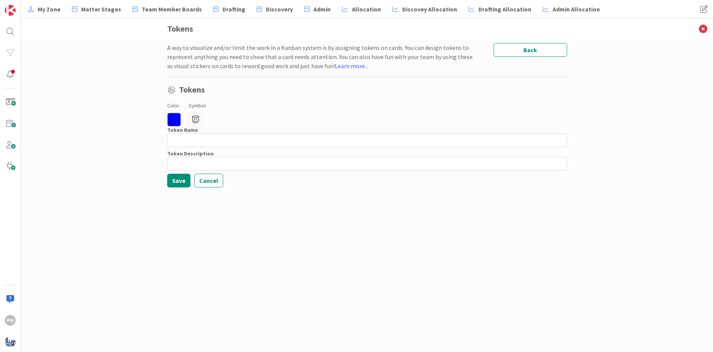
click at [175, 120] on icon at bounding box center [174, 120] width 14 height 14
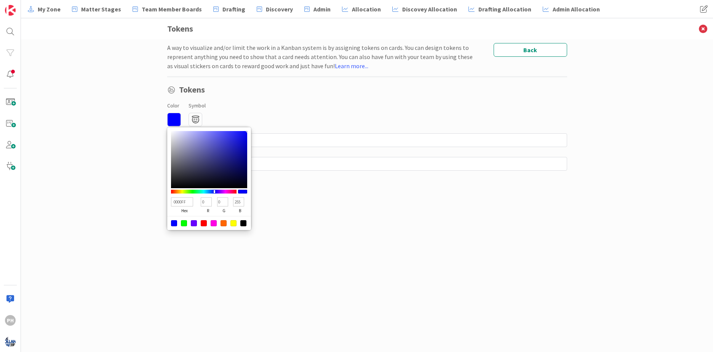
click at [239, 191] on div at bounding box center [242, 192] width 9 height 4
type input "DCDCF1"
type input "220"
type input "241"
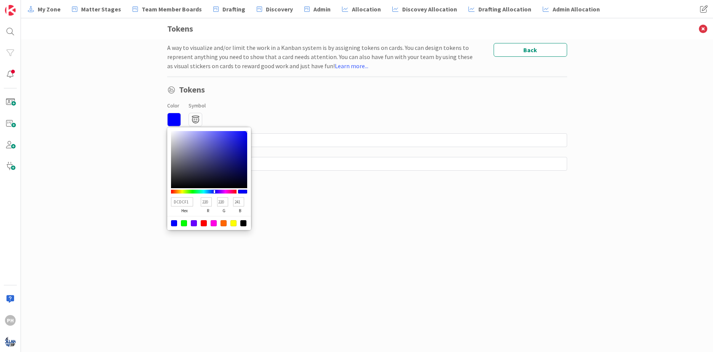
click at [178, 134] on div at bounding box center [209, 159] width 76 height 57
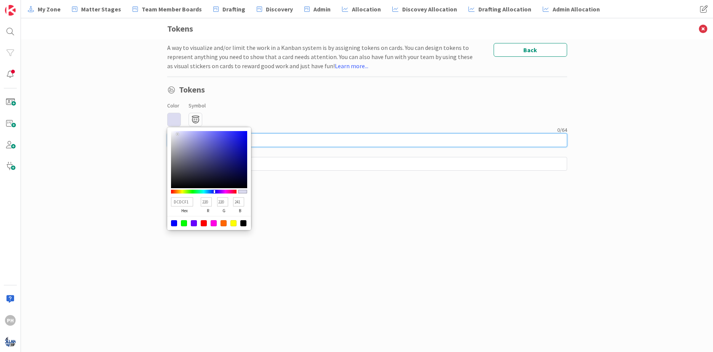
click at [293, 139] on input at bounding box center [367, 140] width 400 height 14
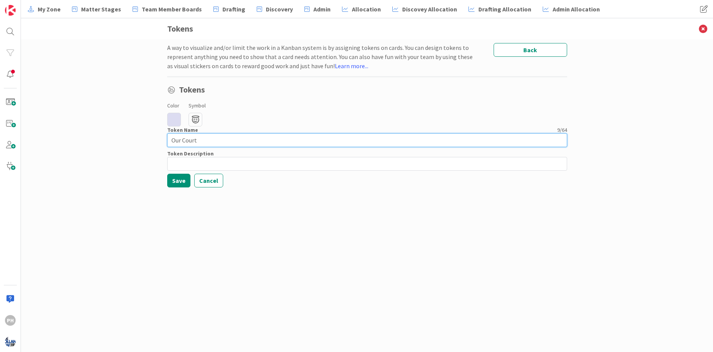
type input "Our Court"
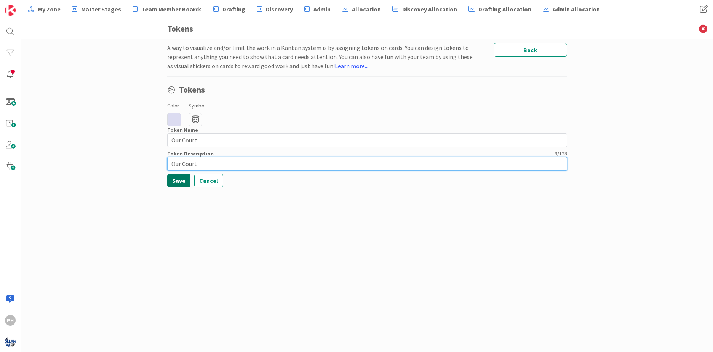
type input "Our Court"
click at [179, 182] on button "Save" at bounding box center [178, 181] width 23 height 14
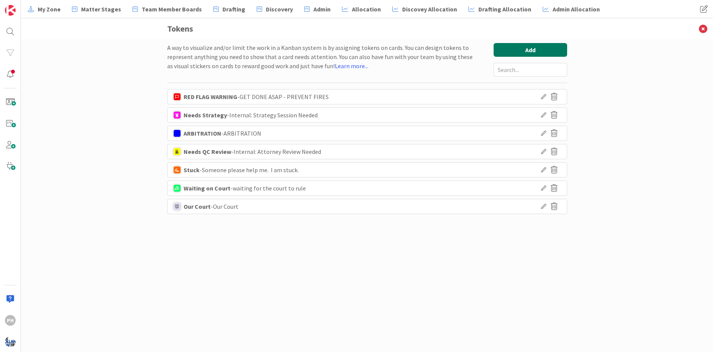
click at [526, 50] on button "Add" at bounding box center [531, 50] width 74 height 14
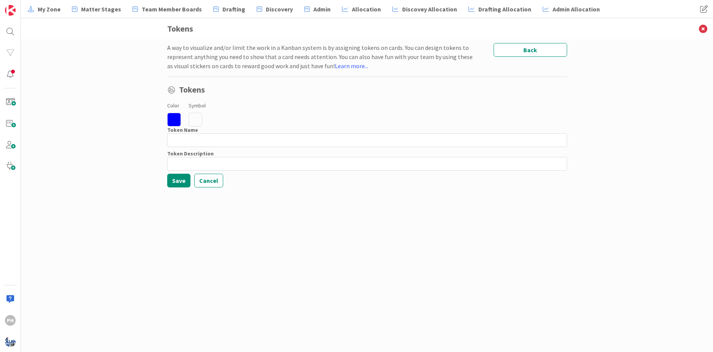
click at [197, 121] on icon at bounding box center [196, 120] width 14 height 14
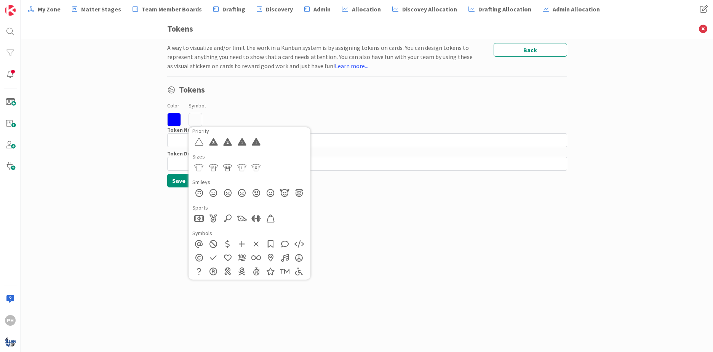
scroll to position [457, 0]
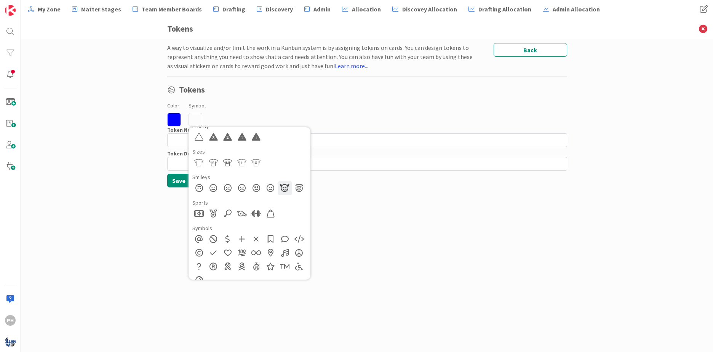
click at [282, 184] on div at bounding box center [285, 188] width 14 height 14
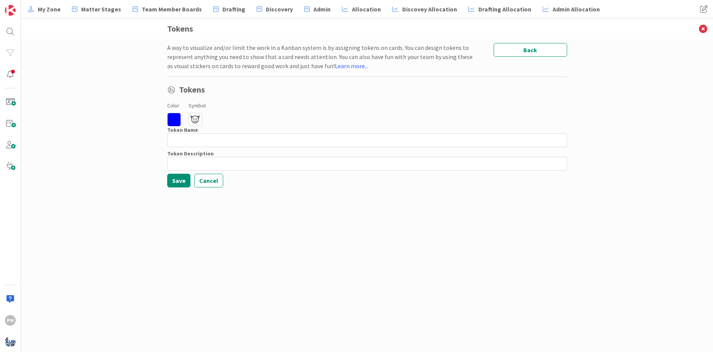
click at [175, 119] on icon at bounding box center [174, 120] width 14 height 14
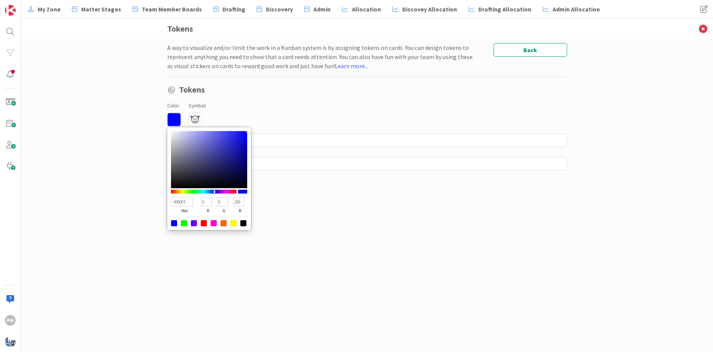
type input "B4B4F0"
type input "180"
type input "240"
click at [190, 135] on div at bounding box center [209, 159] width 76 height 57
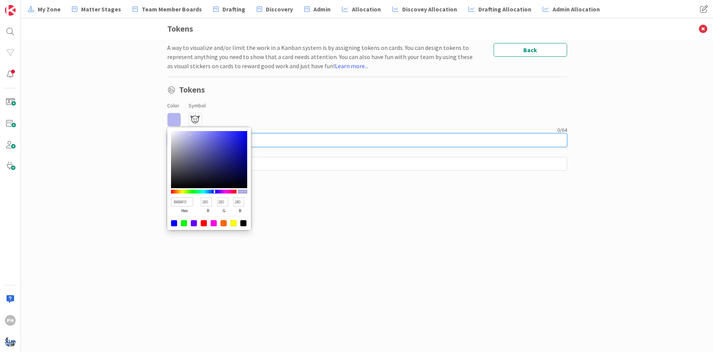
click at [264, 137] on input at bounding box center [367, 140] width 400 height 14
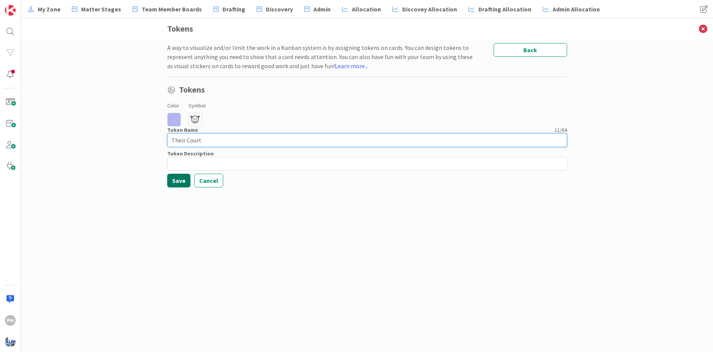
type input "Their Court"
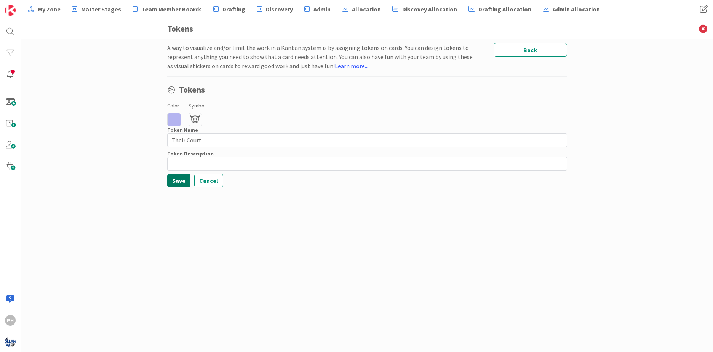
click at [179, 177] on button "Save" at bounding box center [178, 181] width 23 height 14
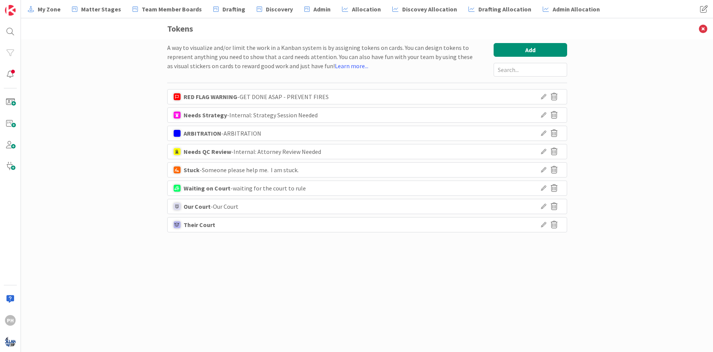
click at [543, 187] on icon at bounding box center [543, 188] width 5 height 5
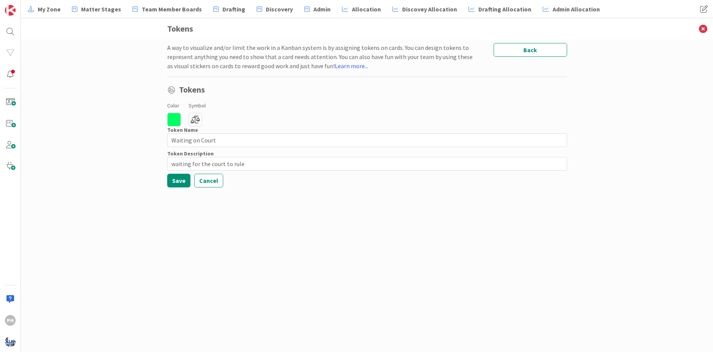
click at [172, 119] on icon at bounding box center [174, 120] width 14 height 14
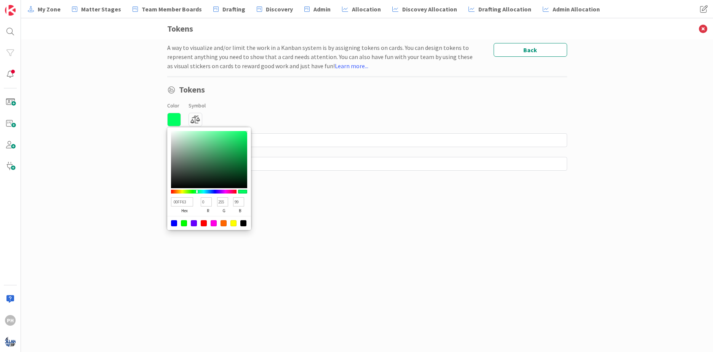
type input "23E46E"
type input "35"
type input "228"
type input "110"
click at [236, 137] on div at bounding box center [209, 159] width 76 height 57
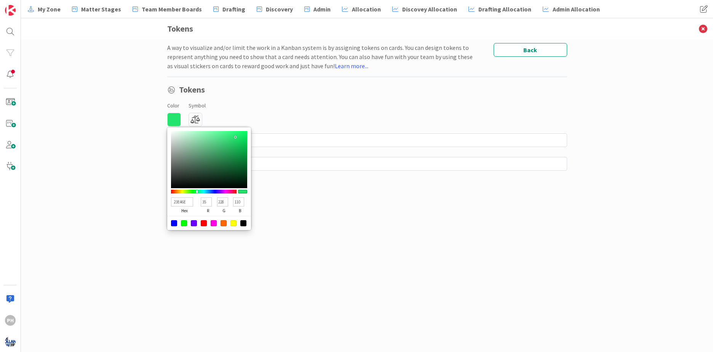
click at [299, 197] on div "A way to visualize and/or limit the work in a Kanban system is by assigning tok…" at bounding box center [367, 188] width 400 height 290
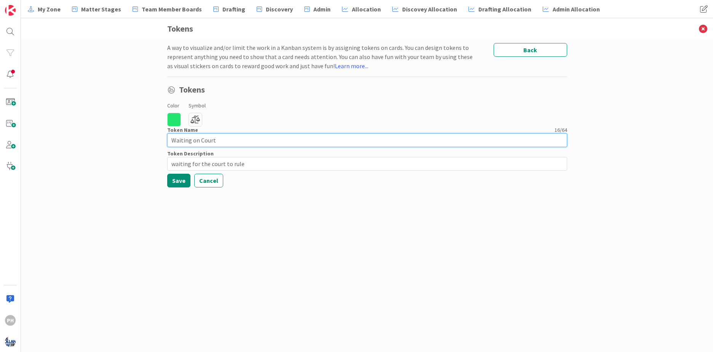
click at [200, 141] on input "Waiting on Court" at bounding box center [367, 140] width 400 height 14
type input "Waiting on the Court"
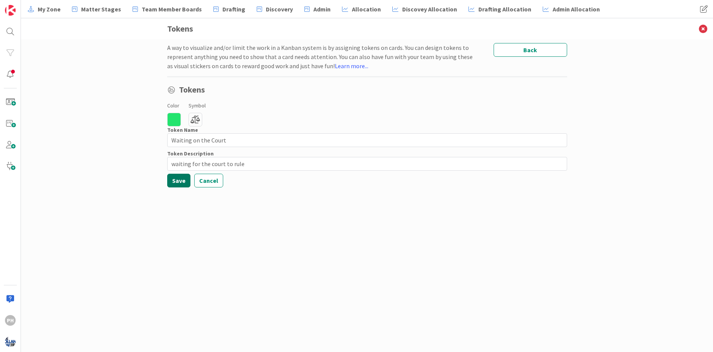
click at [175, 183] on button "Save" at bounding box center [178, 181] width 23 height 14
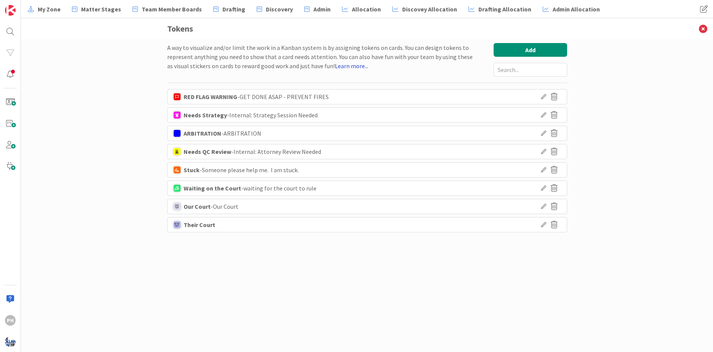
click at [350, 64] on link "Learn more..." at bounding box center [352, 66] width 34 height 8
click at [704, 28] on icon at bounding box center [704, 28] width 20 height 21
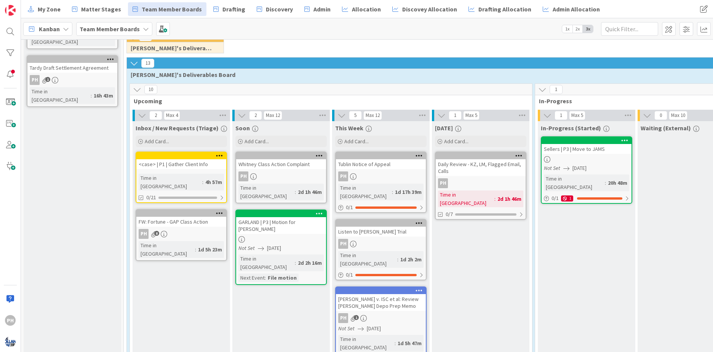
scroll to position [143, 0]
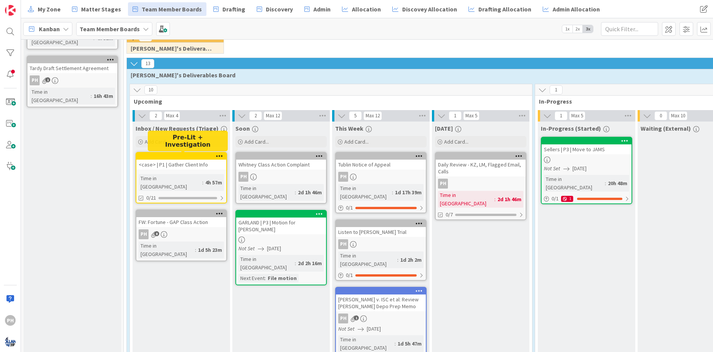
click at [203, 159] on div at bounding box center [183, 156] width 87 height 5
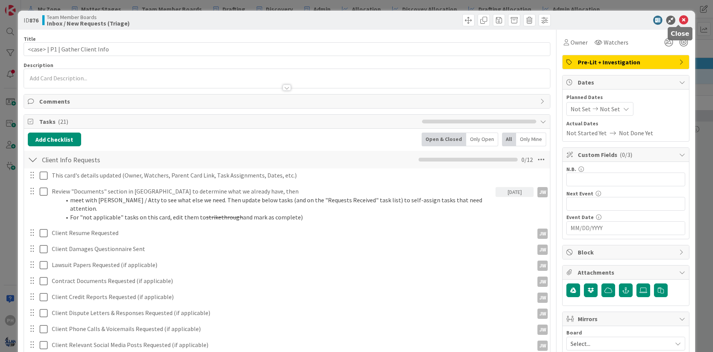
click at [680, 17] on icon at bounding box center [684, 20] width 9 height 9
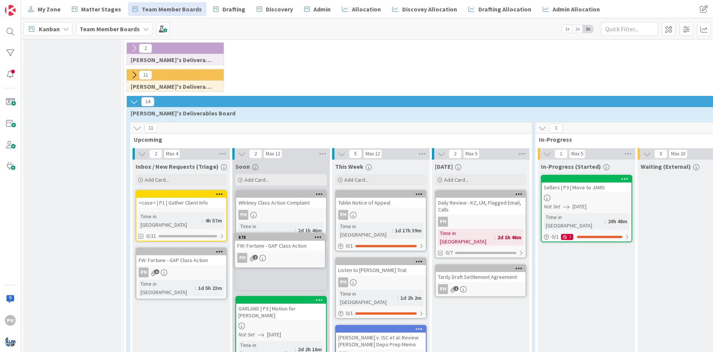
scroll to position [107, 0]
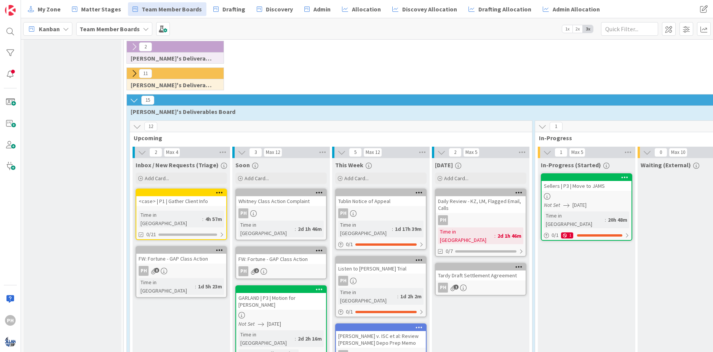
click at [321, 191] on icon at bounding box center [319, 192] width 7 height 5
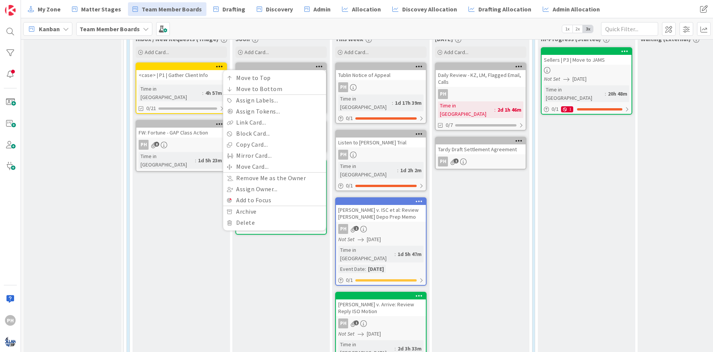
scroll to position [236, 0]
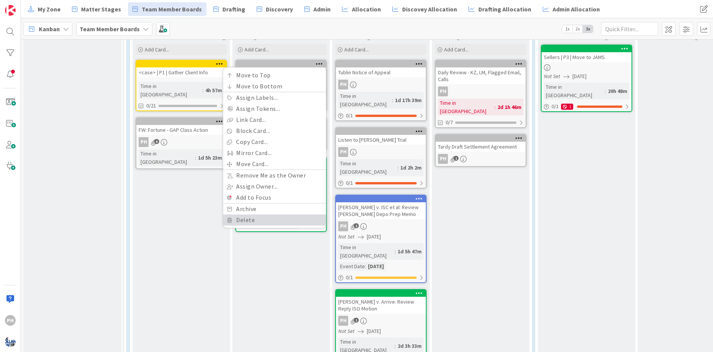
click at [242, 220] on link "Delete" at bounding box center [274, 220] width 103 height 11
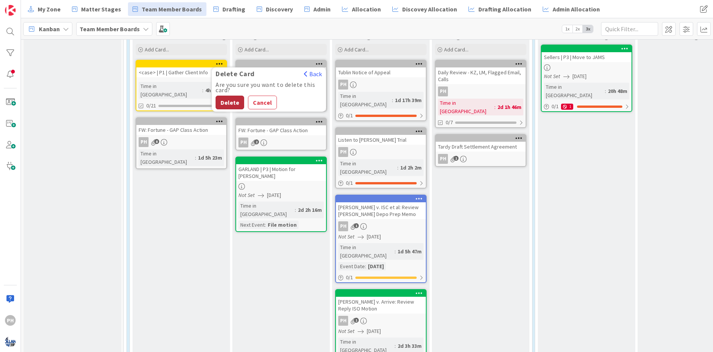
click at [231, 104] on button "Delete" at bounding box center [230, 103] width 29 height 14
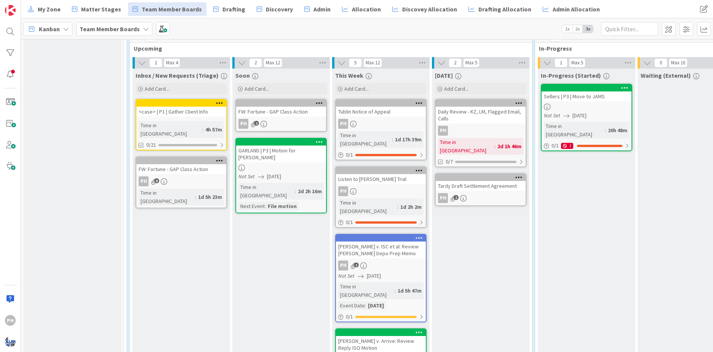
scroll to position [192, 0]
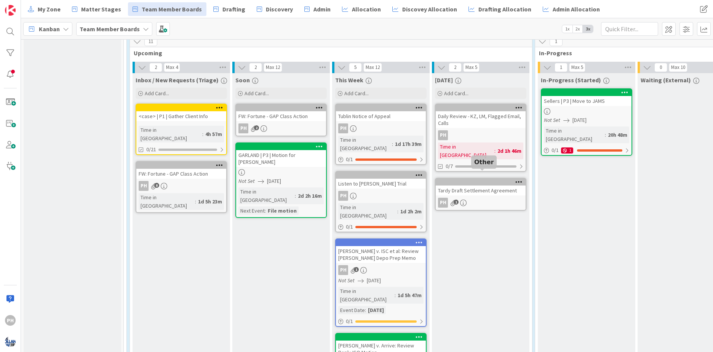
click at [454, 180] on div at bounding box center [482, 182] width 87 height 5
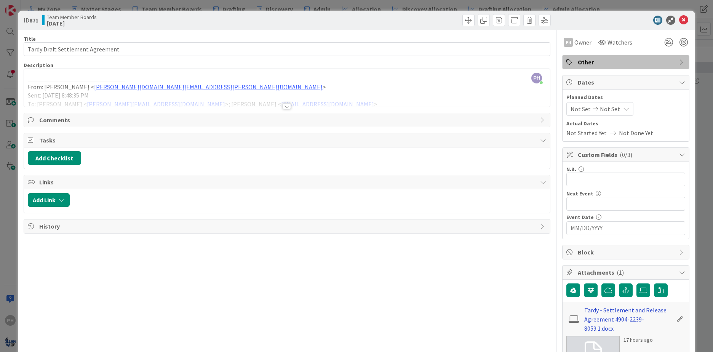
click at [605, 312] on link "Tardy - Settlement and Release Agreement 4904-2239-8059.1.docx" at bounding box center [629, 319] width 88 height 27
